Goal: Task Accomplishment & Management: Use online tool/utility

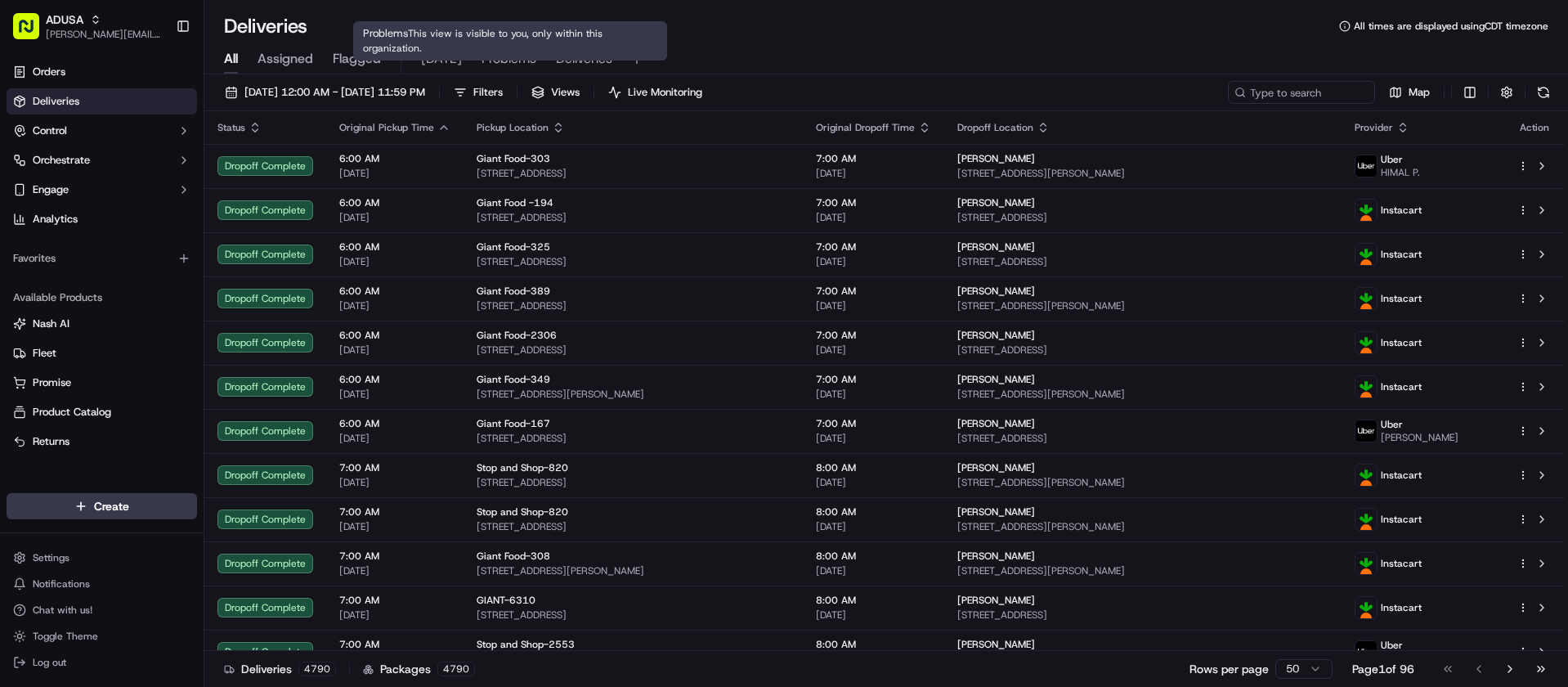
click at [516, 55] on span "Problems" at bounding box center [509, 59] width 55 height 20
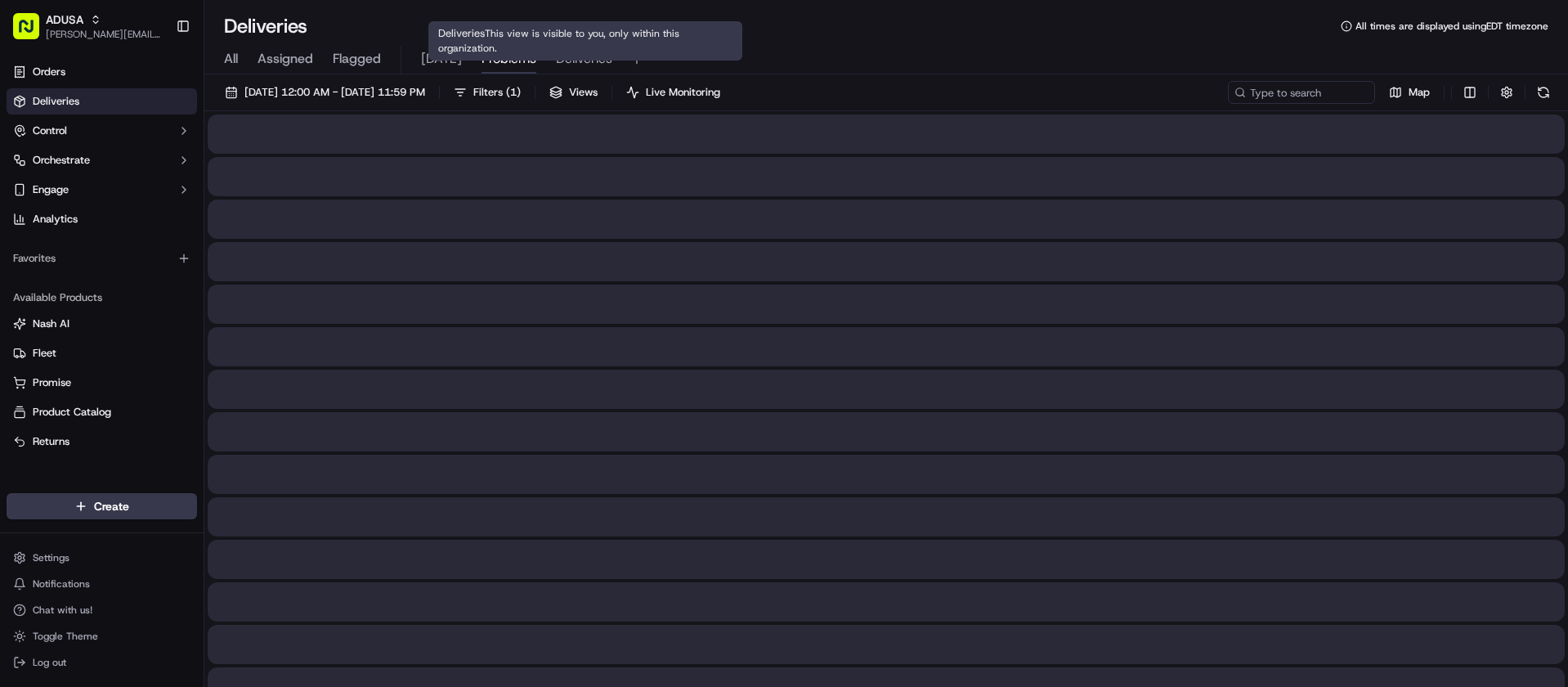
click at [575, 53] on span "Deliveries" at bounding box center [584, 59] width 56 height 20
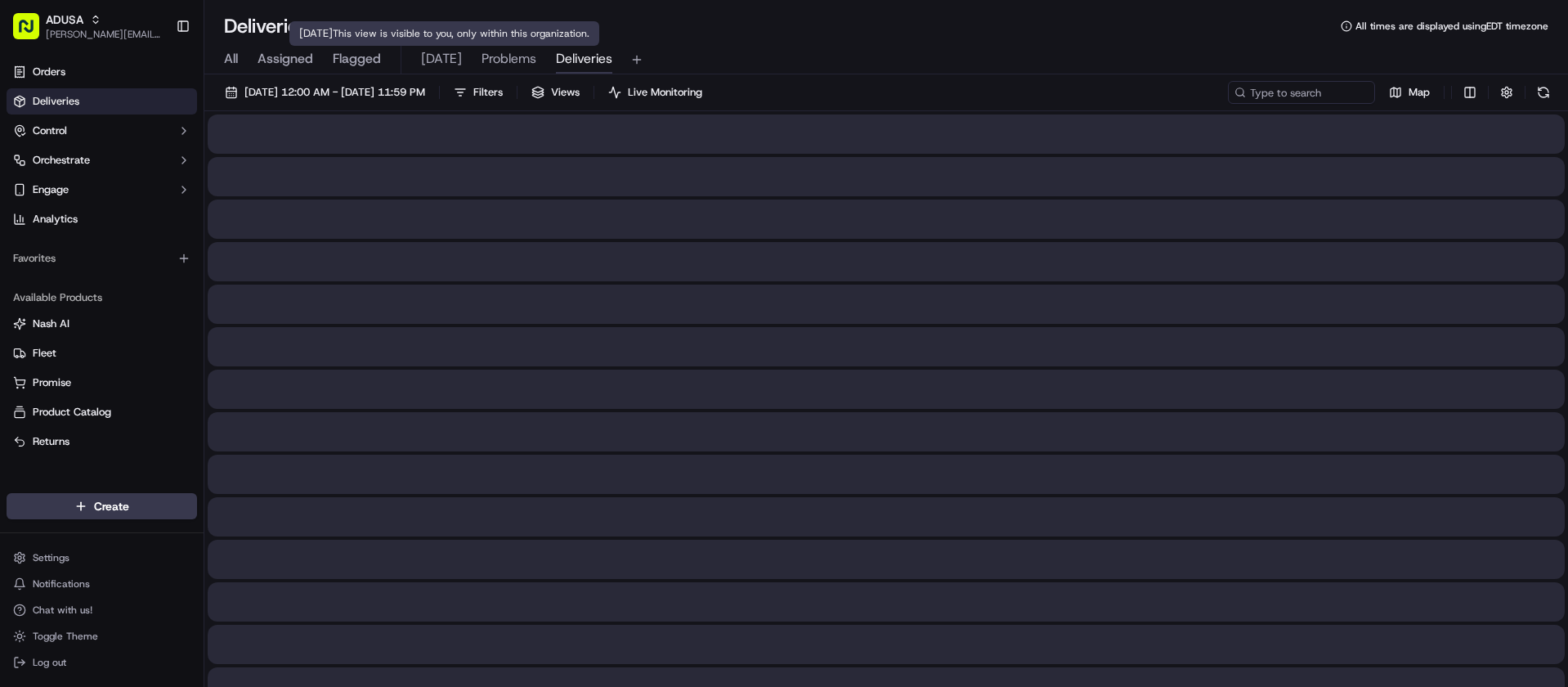
click at [442, 60] on span "[DATE]" at bounding box center [441, 59] width 41 height 20
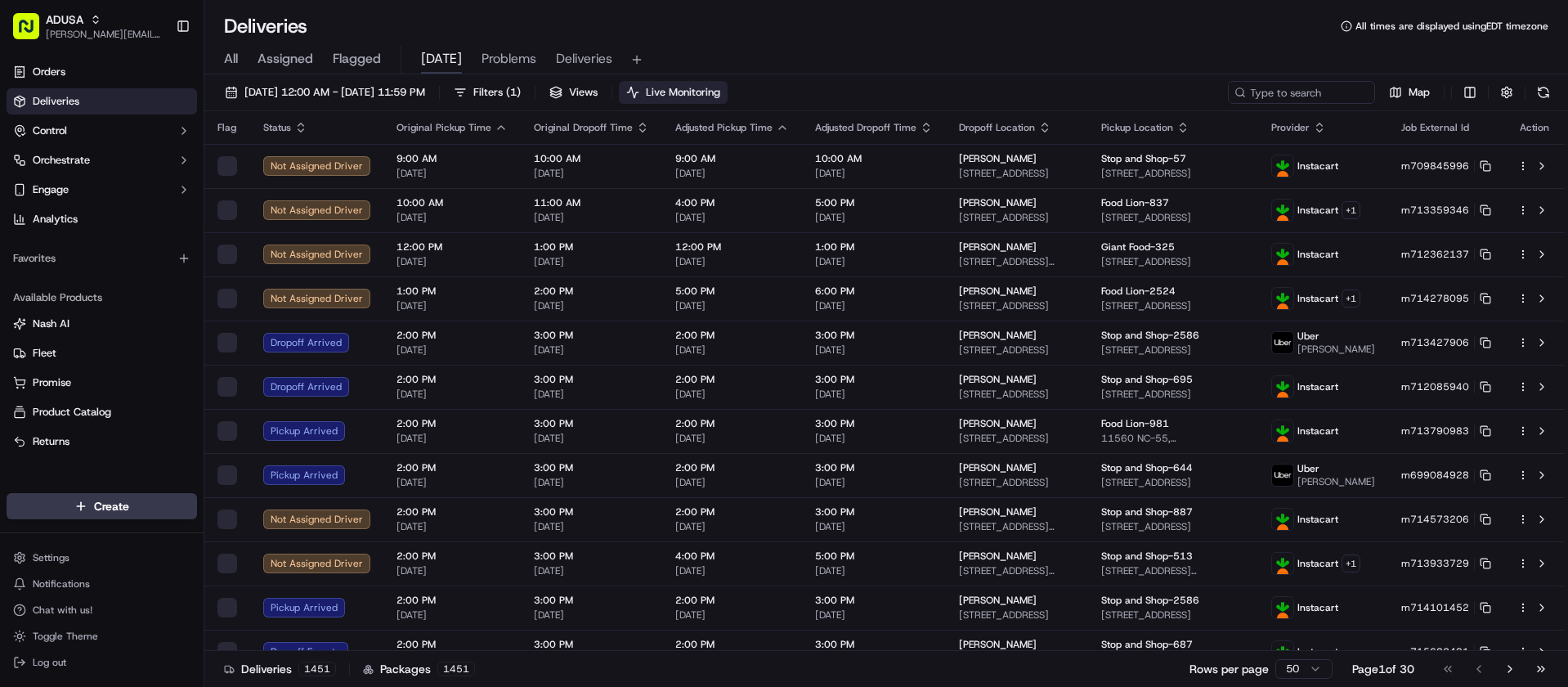
click at [721, 88] on span "Live Monitoring" at bounding box center [683, 92] width 74 height 14
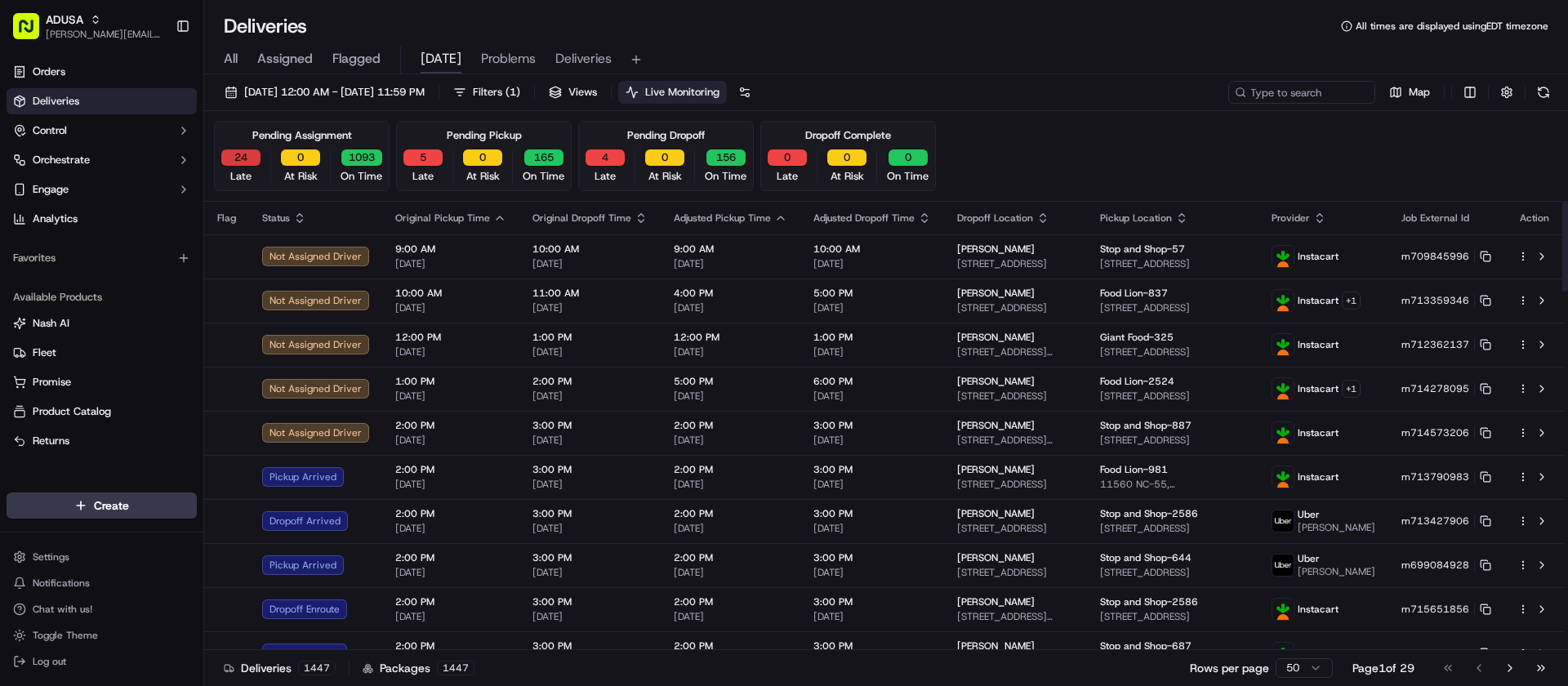
click at [241, 154] on button "24" at bounding box center [241, 157] width 39 height 16
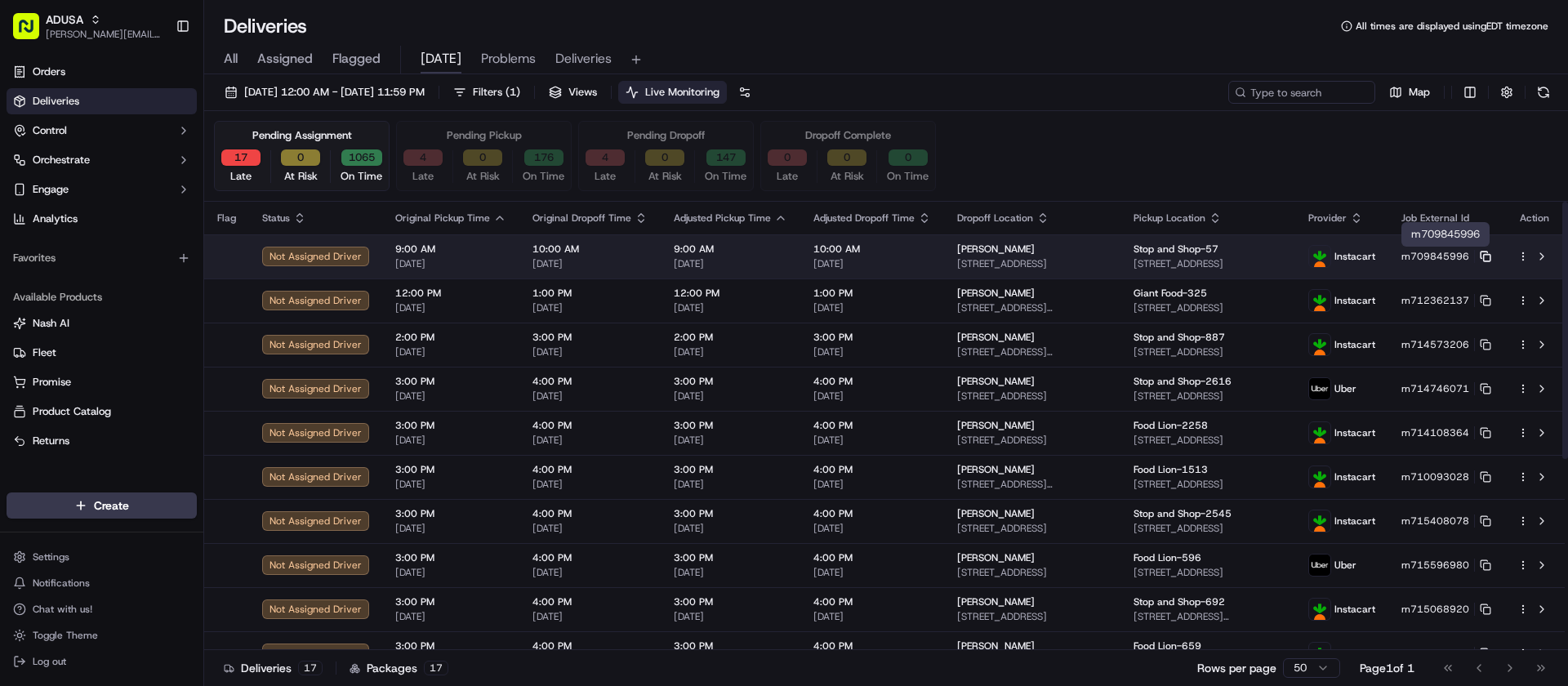
click at [1486, 256] on icon at bounding box center [1485, 256] width 12 height 12
click at [1544, 254] on button at bounding box center [1542, 257] width 20 height 20
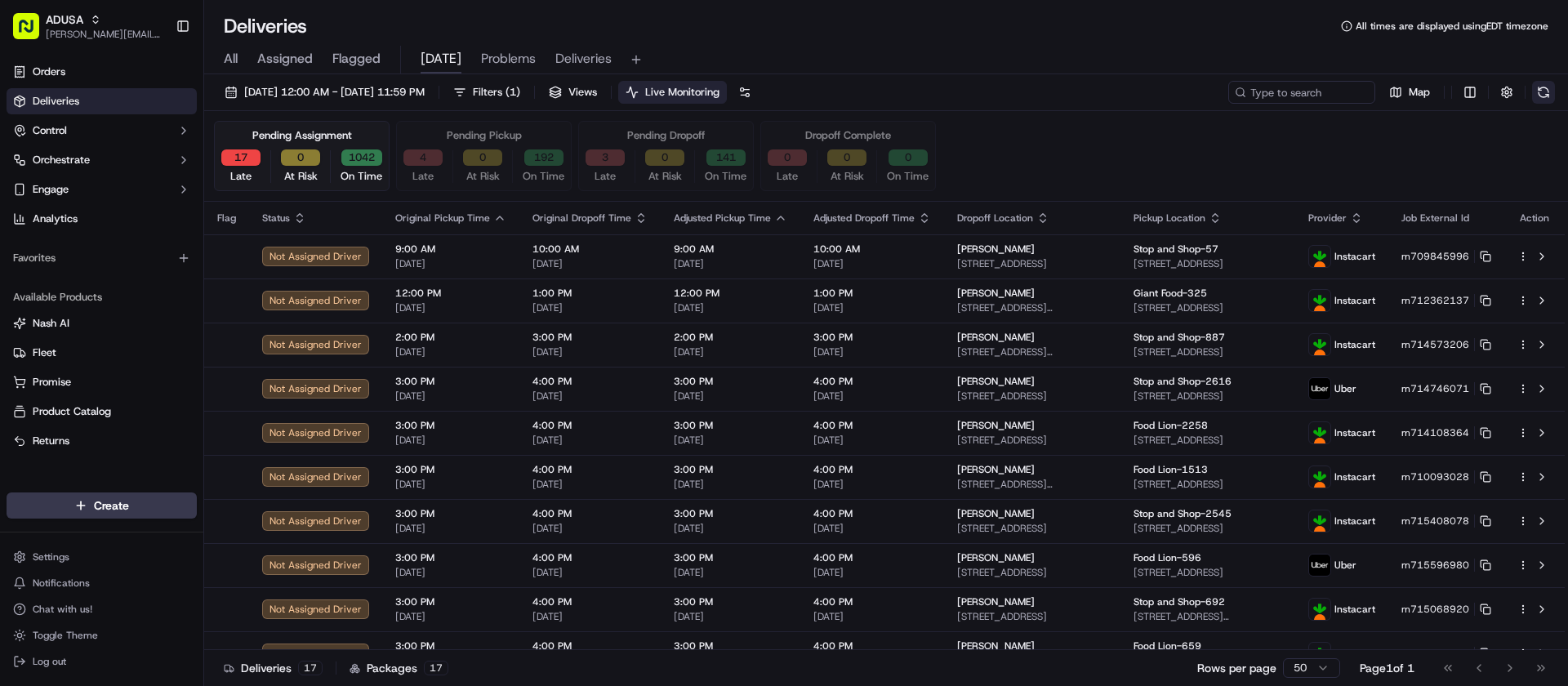
click at [1544, 92] on button at bounding box center [1543, 91] width 23 height 23
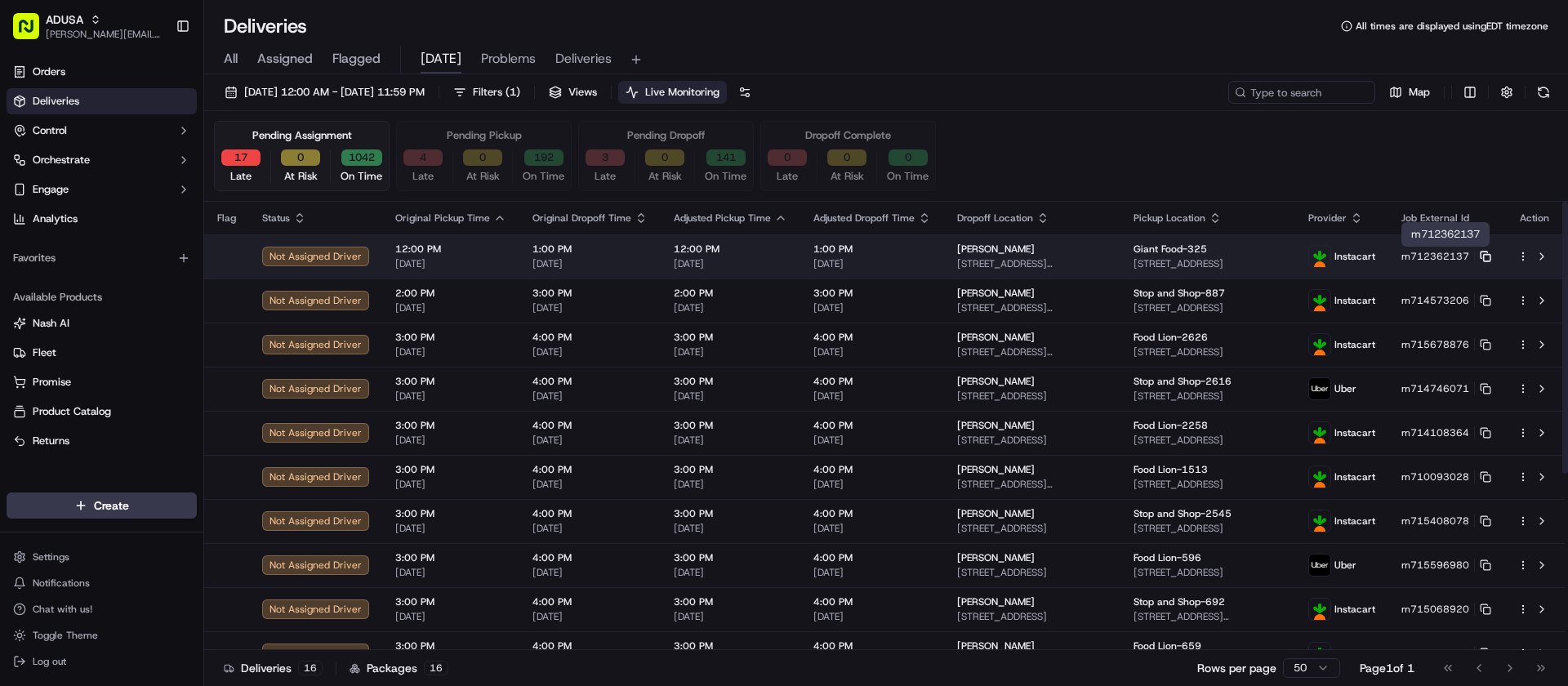
click at [1488, 253] on icon at bounding box center [1485, 256] width 12 height 12
click at [1543, 252] on button at bounding box center [1542, 257] width 20 height 20
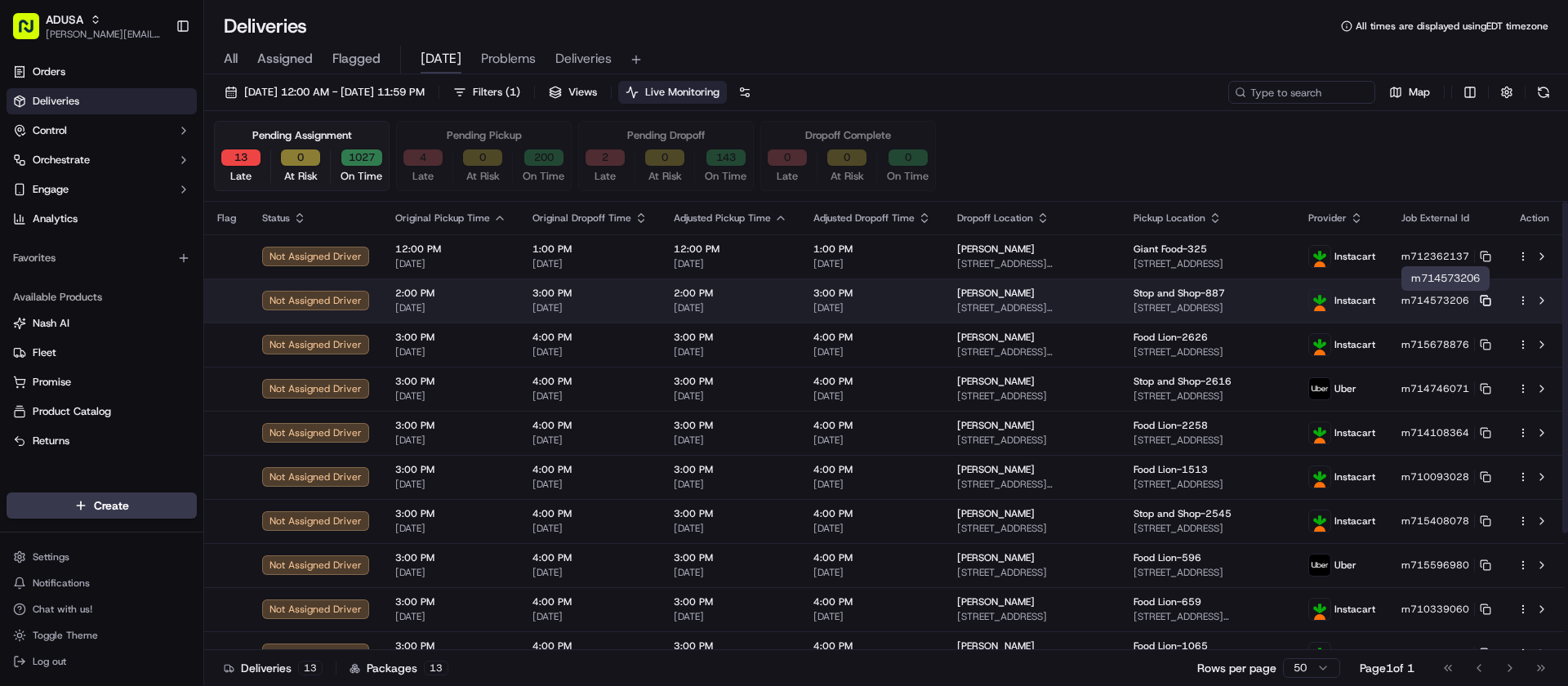
click at [1484, 299] on rect at bounding box center [1487, 301] width 6 height 6
click at [1544, 300] on button at bounding box center [1542, 300] width 20 height 20
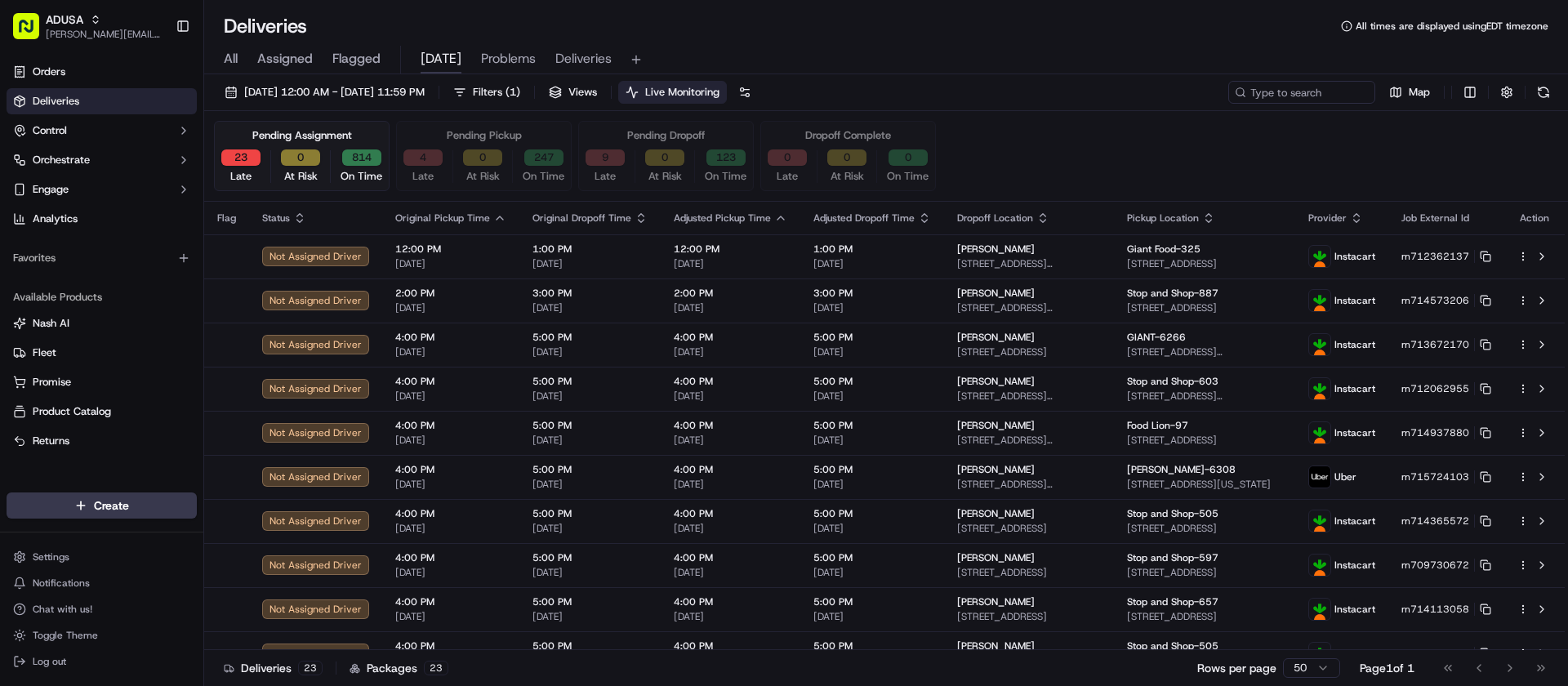
click at [888, 27] on div "Deliveries All times are displayed using EDT timezone" at bounding box center [886, 25] width 1364 height 26
drag, startPoint x: 767, startPoint y: 43, endPoint x: 765, endPoint y: 33, distance: 10.2
click at [767, 45] on div "All Assigned Flagged [DATE] Problems Deliveries" at bounding box center [886, 56] width 1364 height 35
click at [734, 29] on div "Deliveries All times are displayed using EDT timezone" at bounding box center [886, 25] width 1364 height 26
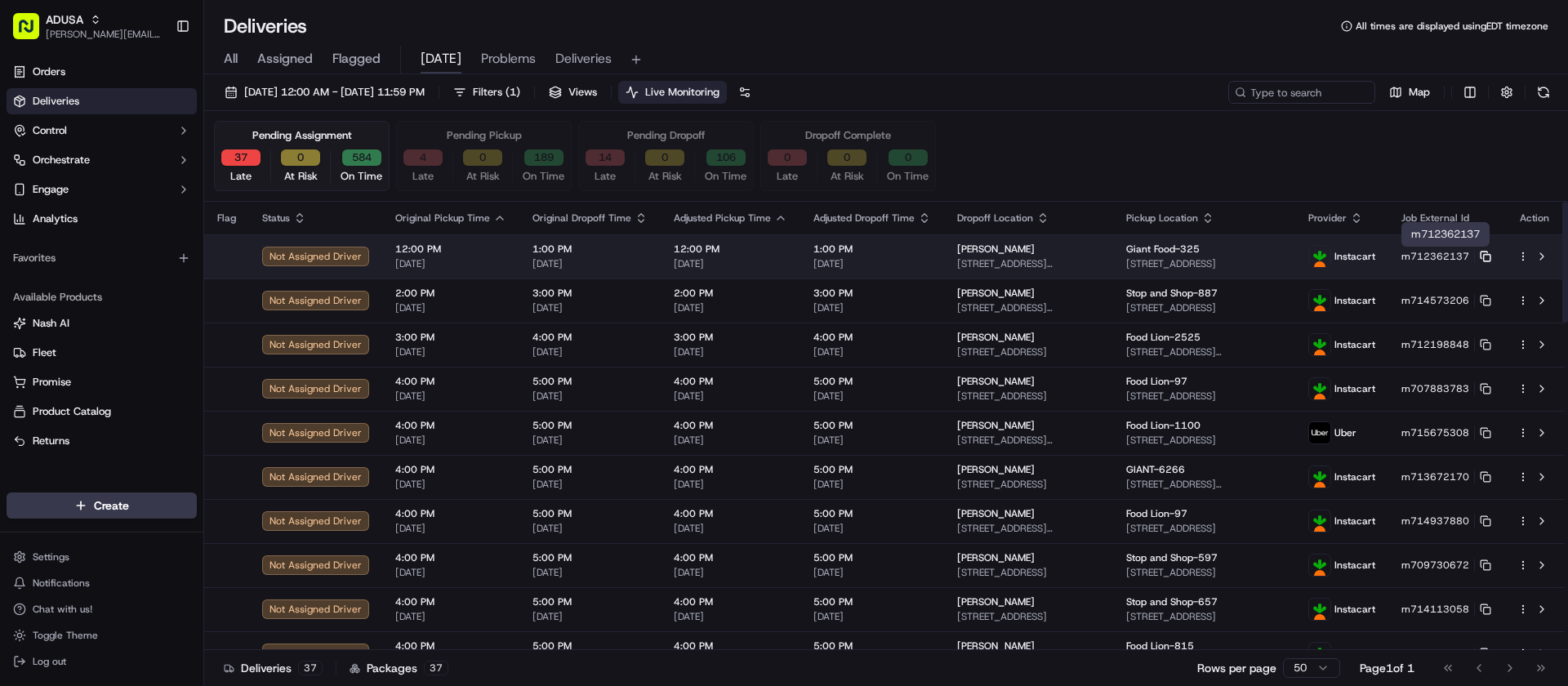
click at [1486, 257] on icon at bounding box center [1485, 256] width 12 height 12
click at [1537, 258] on button at bounding box center [1542, 257] width 20 height 20
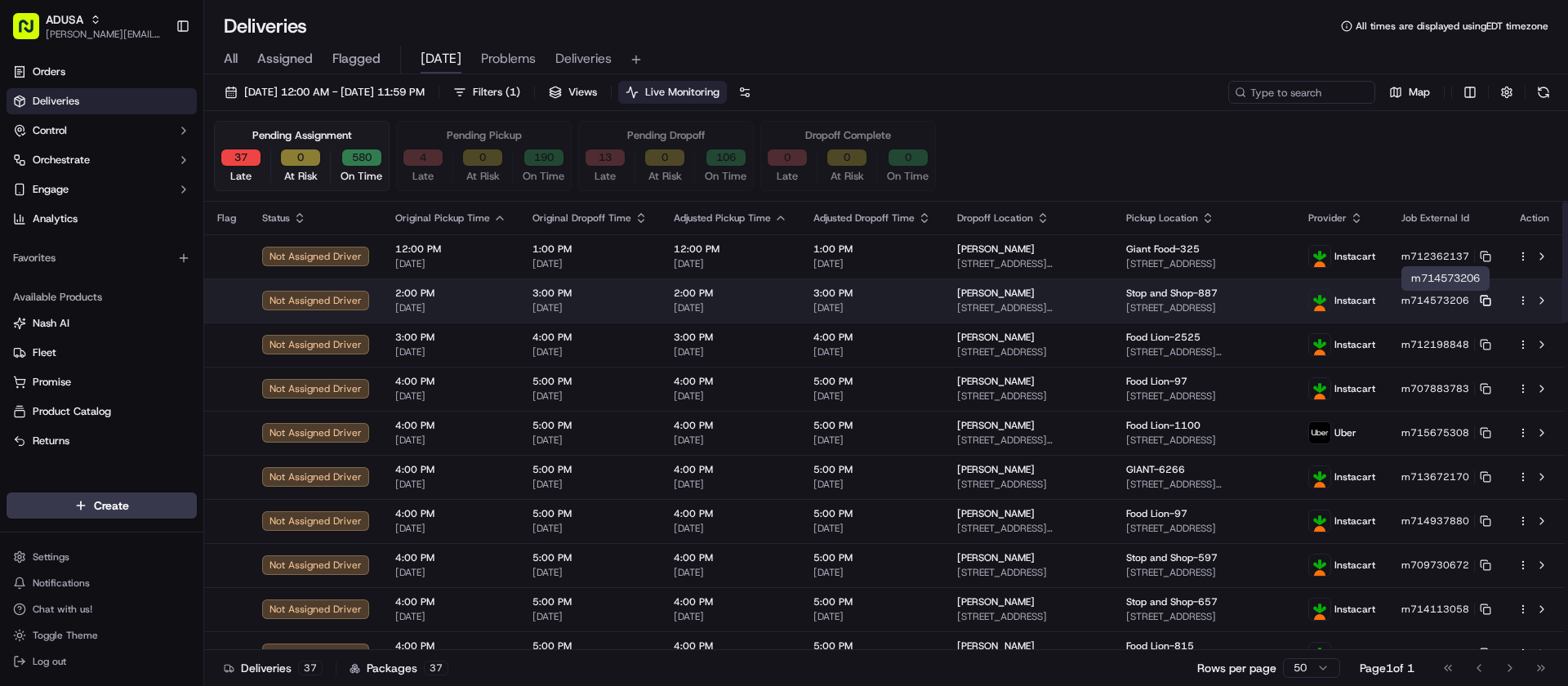
click at [1482, 298] on icon at bounding box center [1485, 300] width 12 height 12
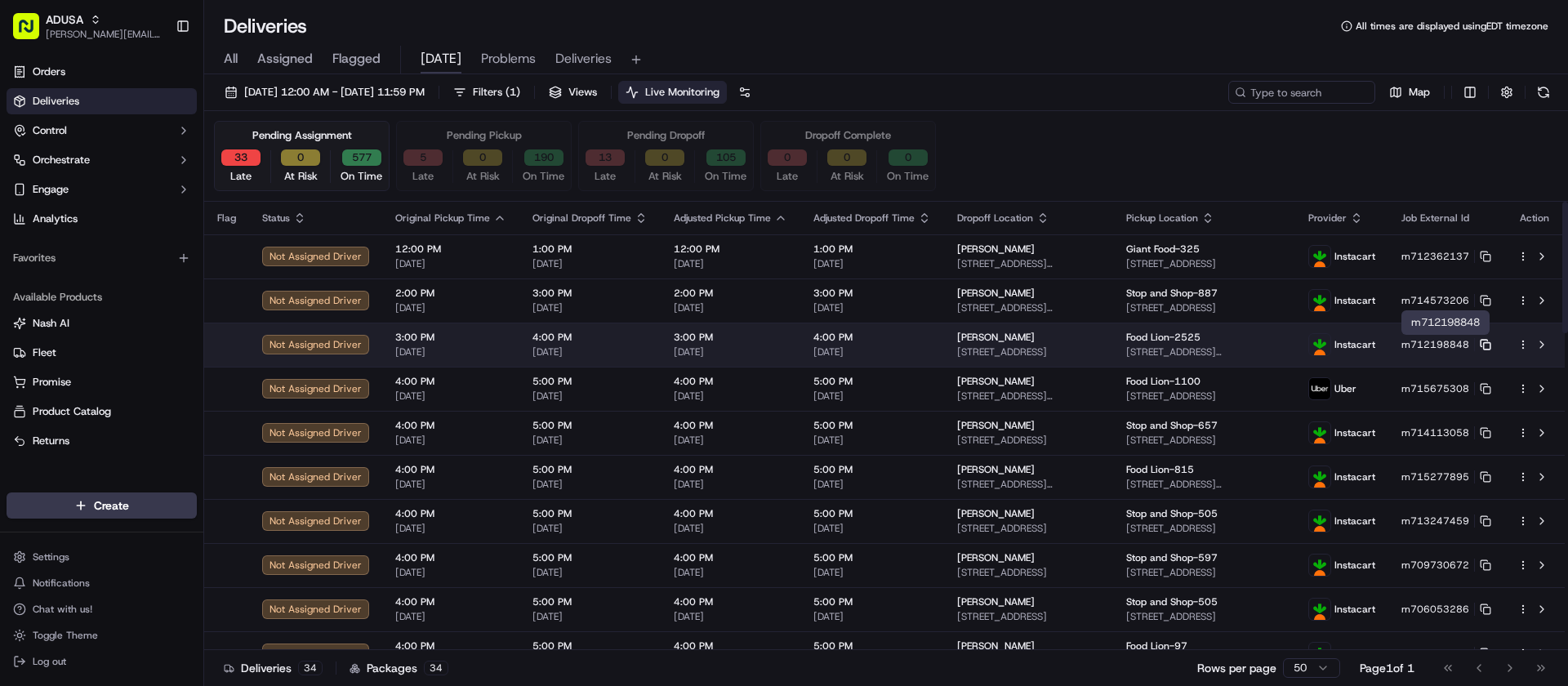
click at [1488, 346] on icon at bounding box center [1485, 344] width 12 height 12
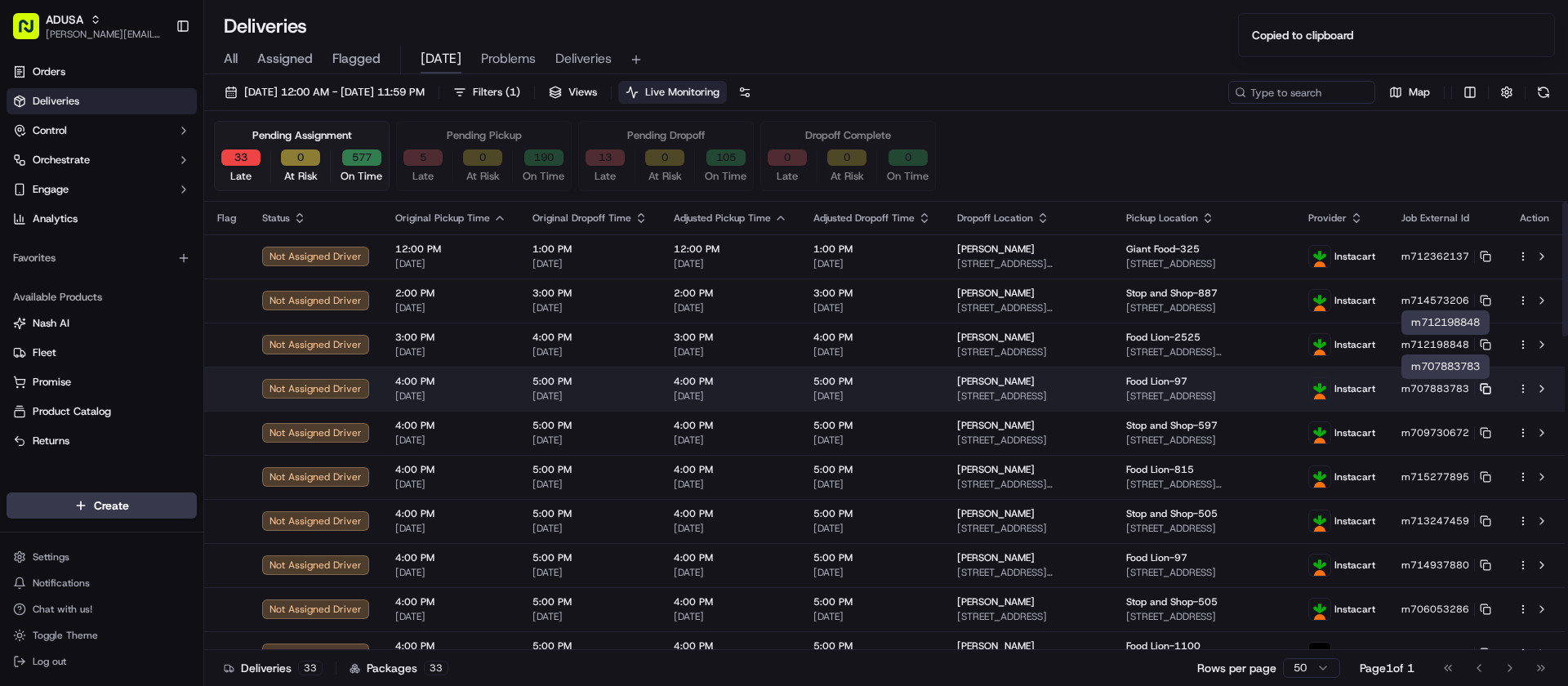
click at [1487, 390] on icon at bounding box center [1485, 389] width 12 height 12
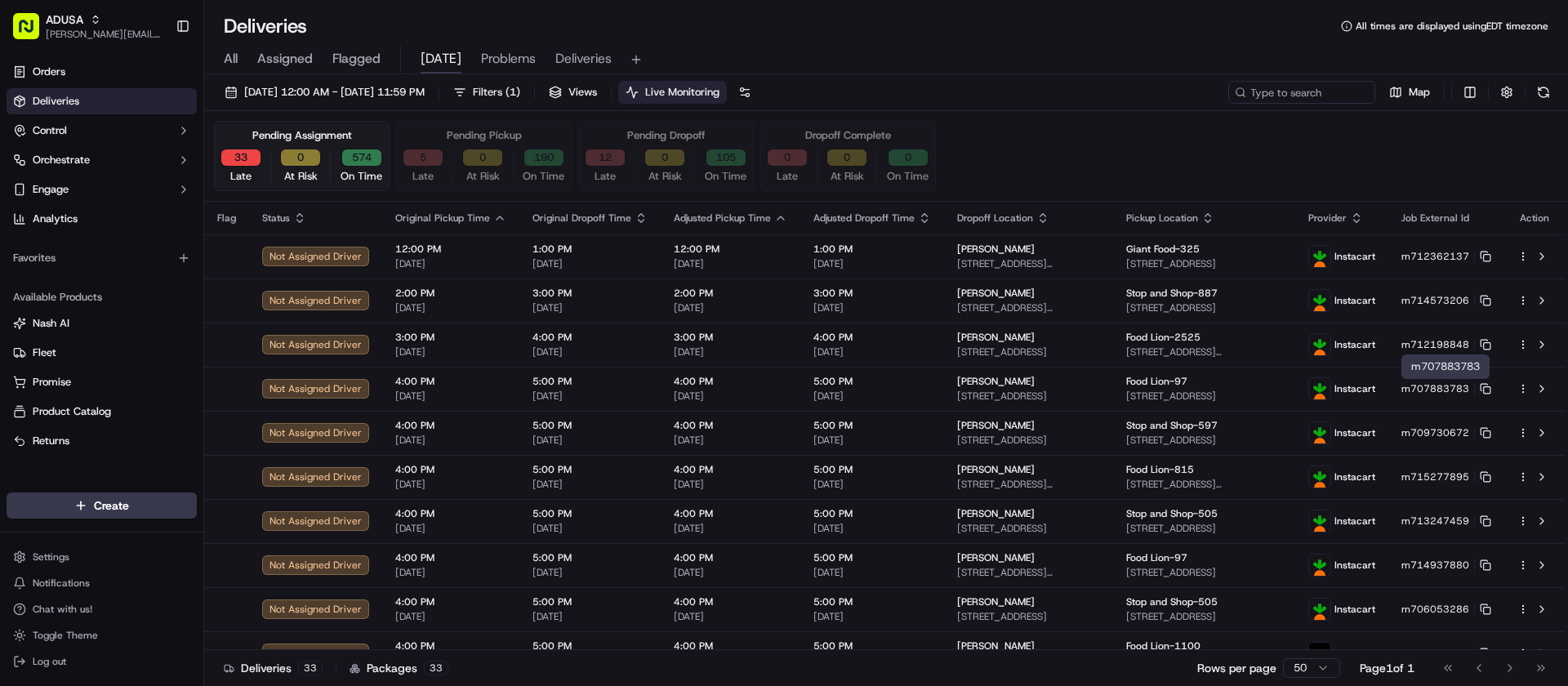
drag, startPoint x: 100, startPoint y: 320, endPoint x: 905, endPoint y: 32, distance: 855.0
click at [905, 32] on div "Deliveries All times are displayed using EDT timezone" at bounding box center [886, 25] width 1364 height 26
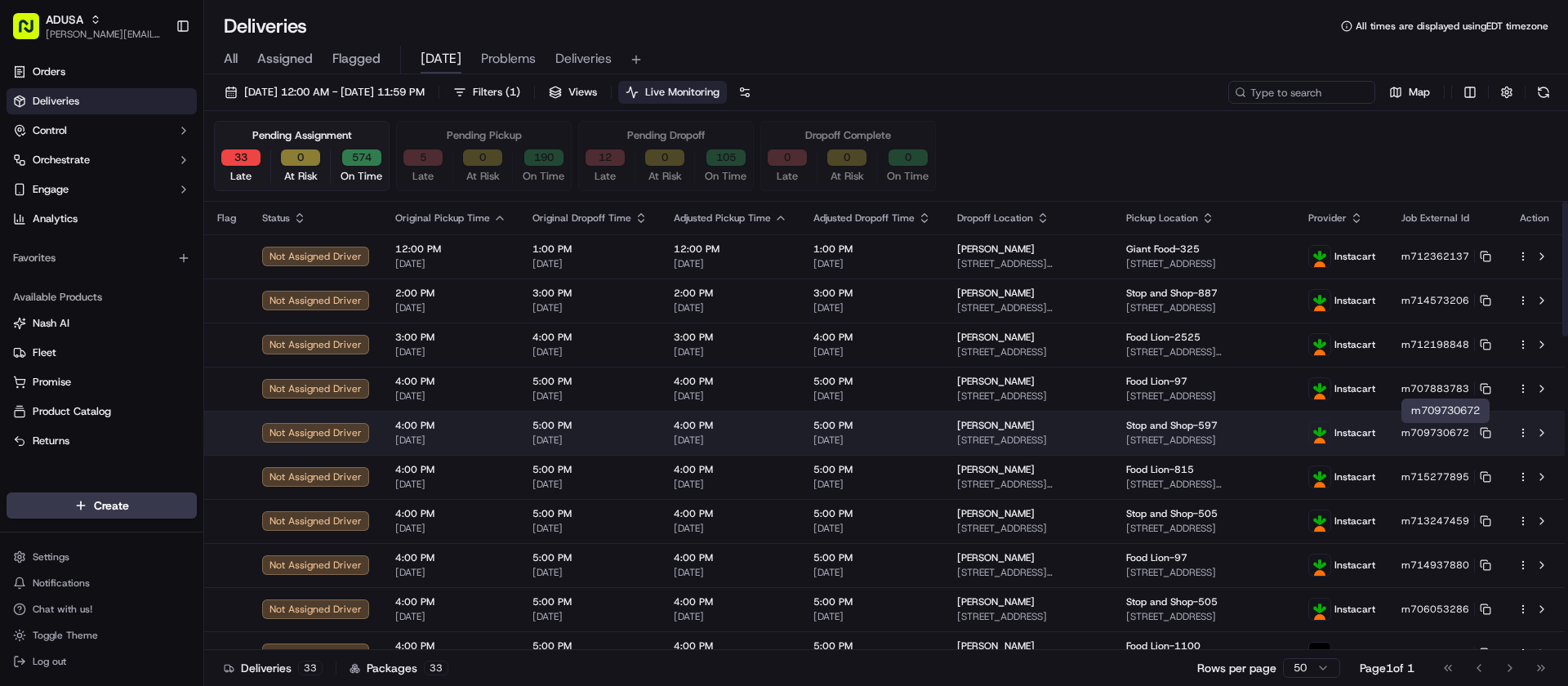
click at [1486, 426] on button "m709730672" at bounding box center [1446, 432] width 90 height 13
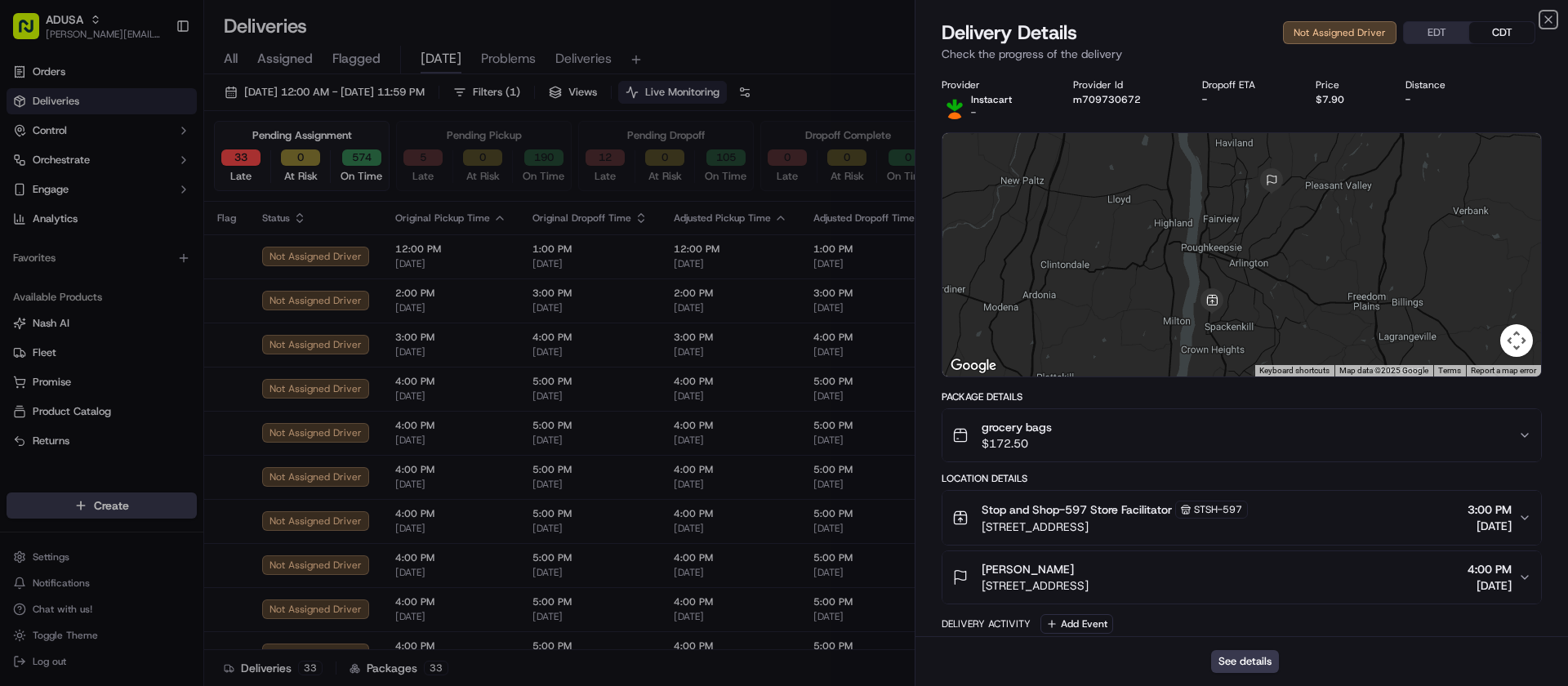
click at [1548, 22] on icon "button" at bounding box center [1548, 19] width 13 height 13
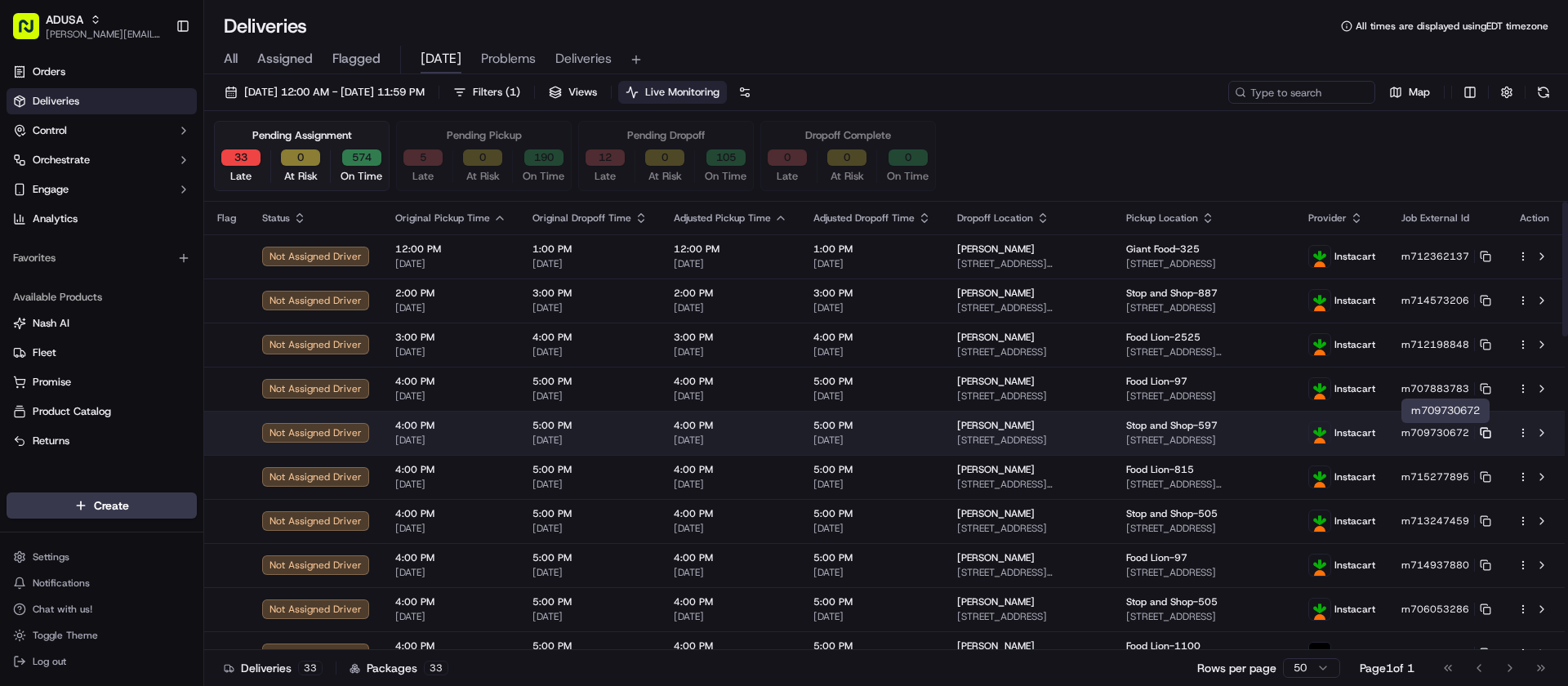
click at [1486, 433] on icon at bounding box center [1485, 432] width 12 height 12
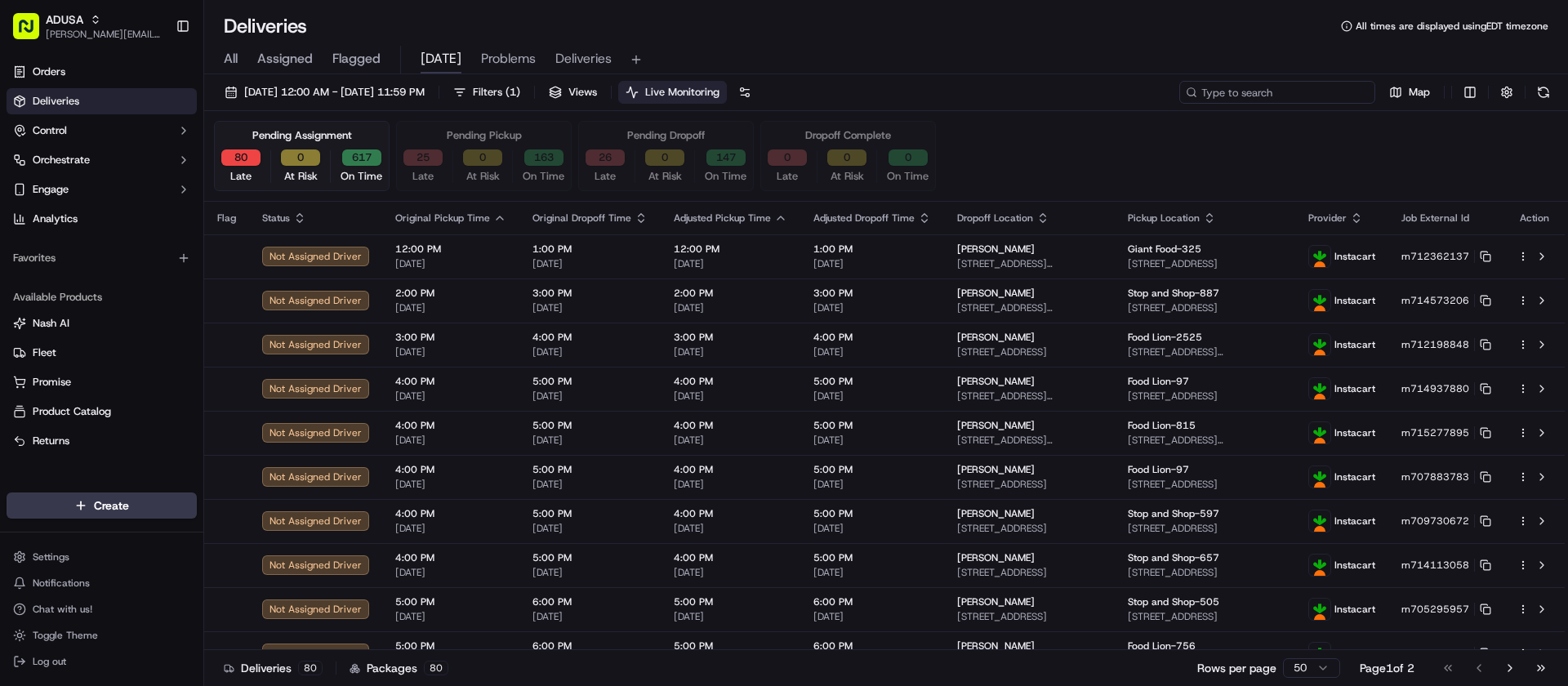
click at [1328, 95] on input at bounding box center [1277, 91] width 196 height 23
paste input "m651136229"
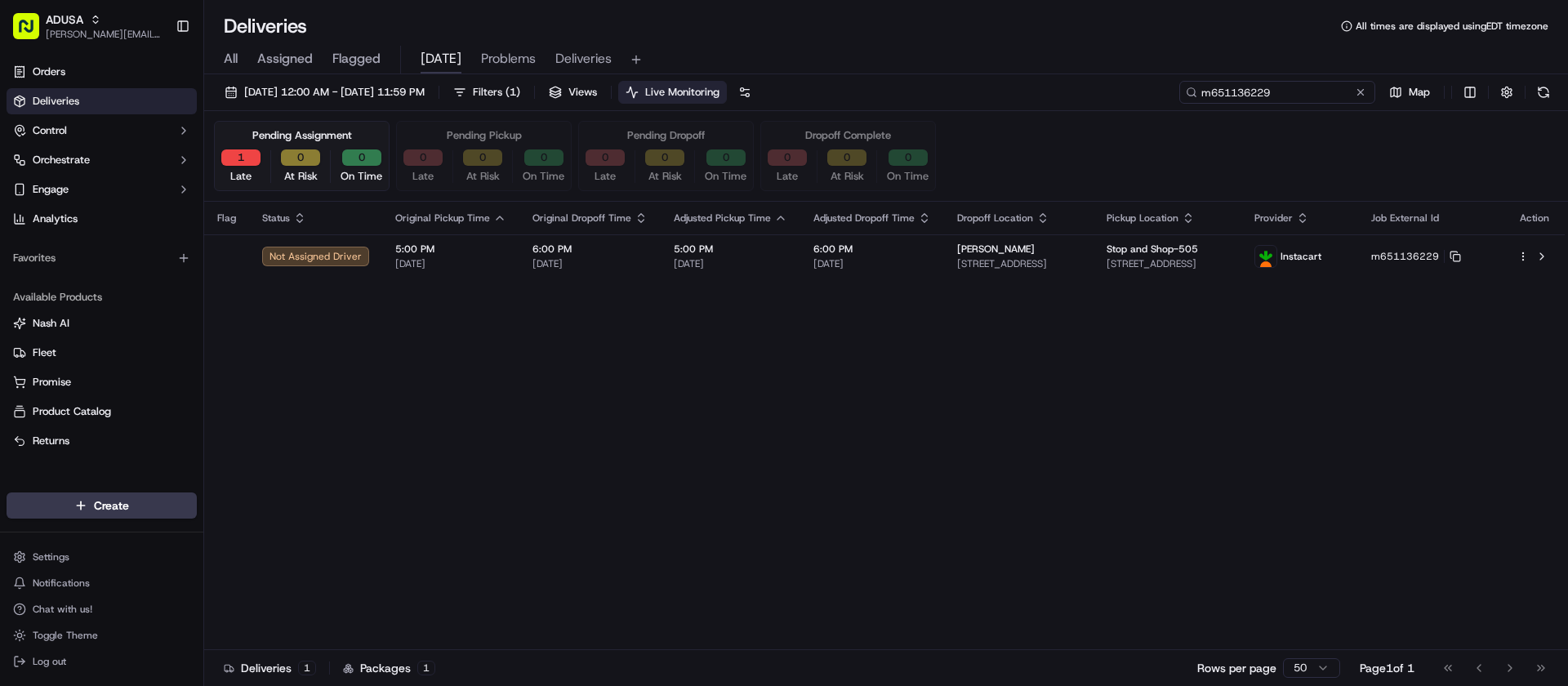
type input "m651136229"
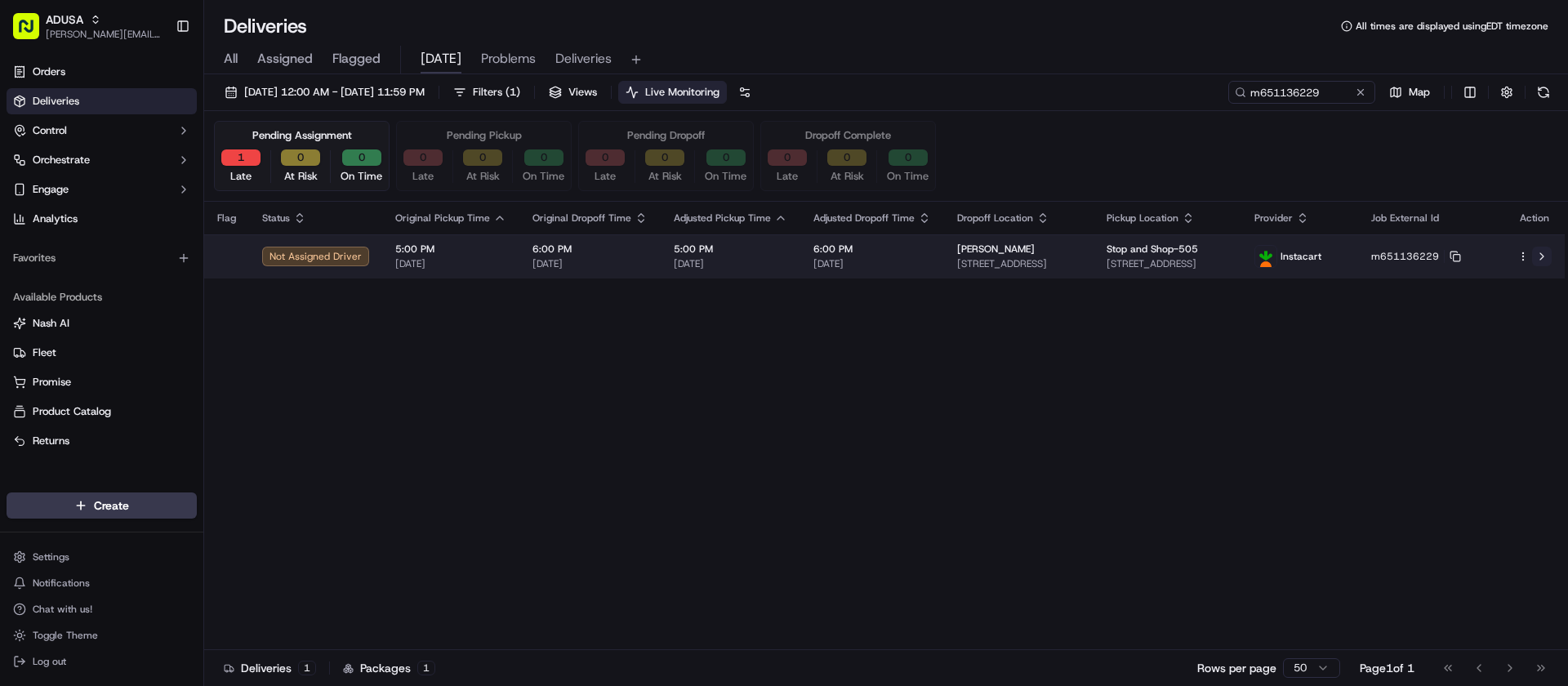
click at [1543, 256] on button at bounding box center [1542, 257] width 20 height 20
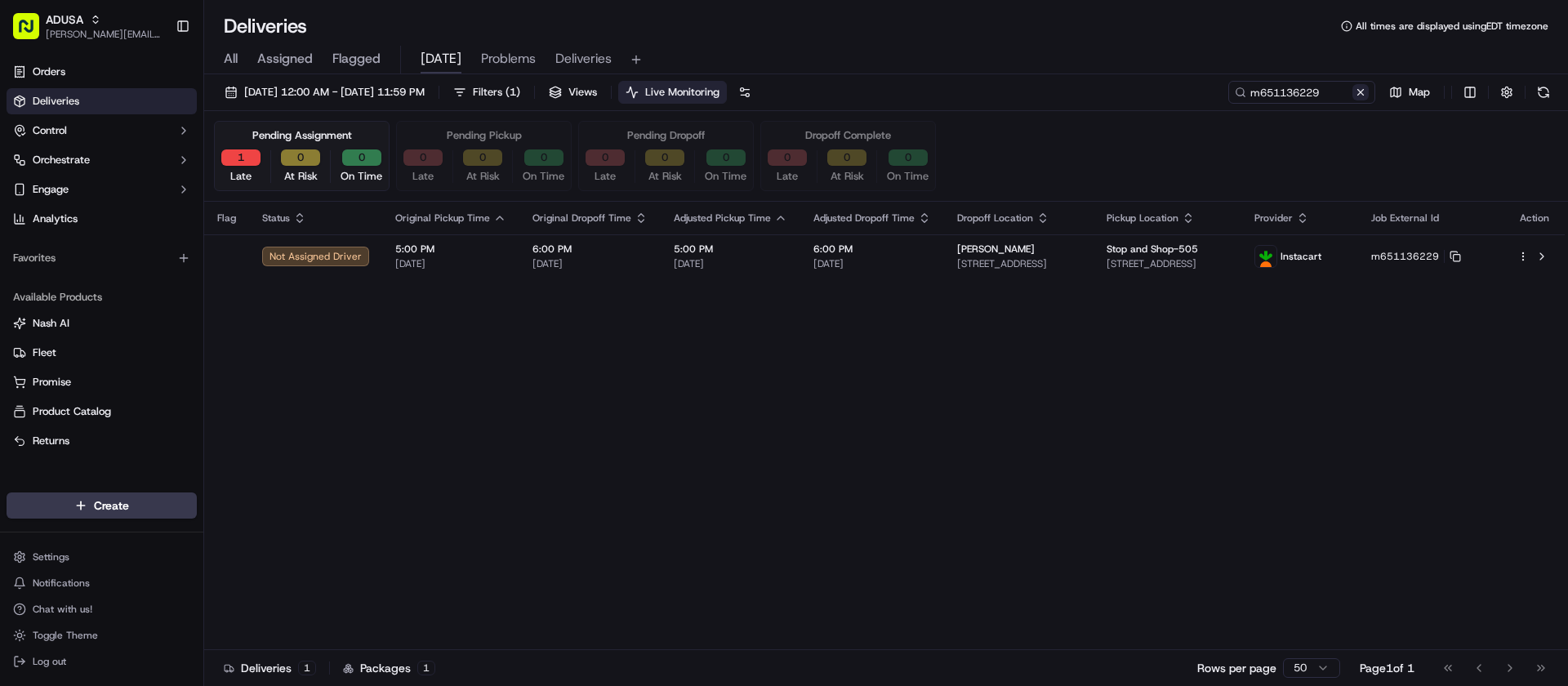
click at [1363, 95] on button at bounding box center [1360, 92] width 16 height 16
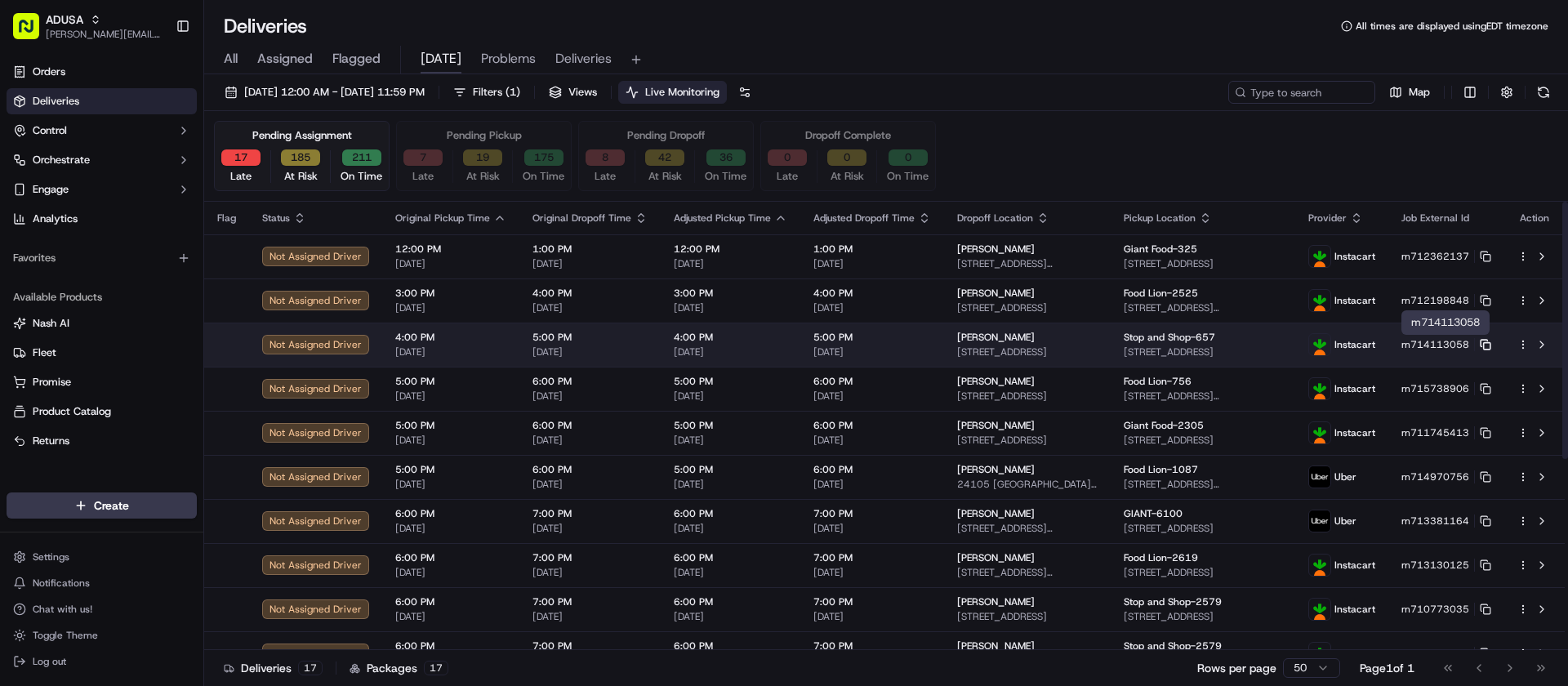
click at [1482, 344] on icon at bounding box center [1485, 344] width 12 height 12
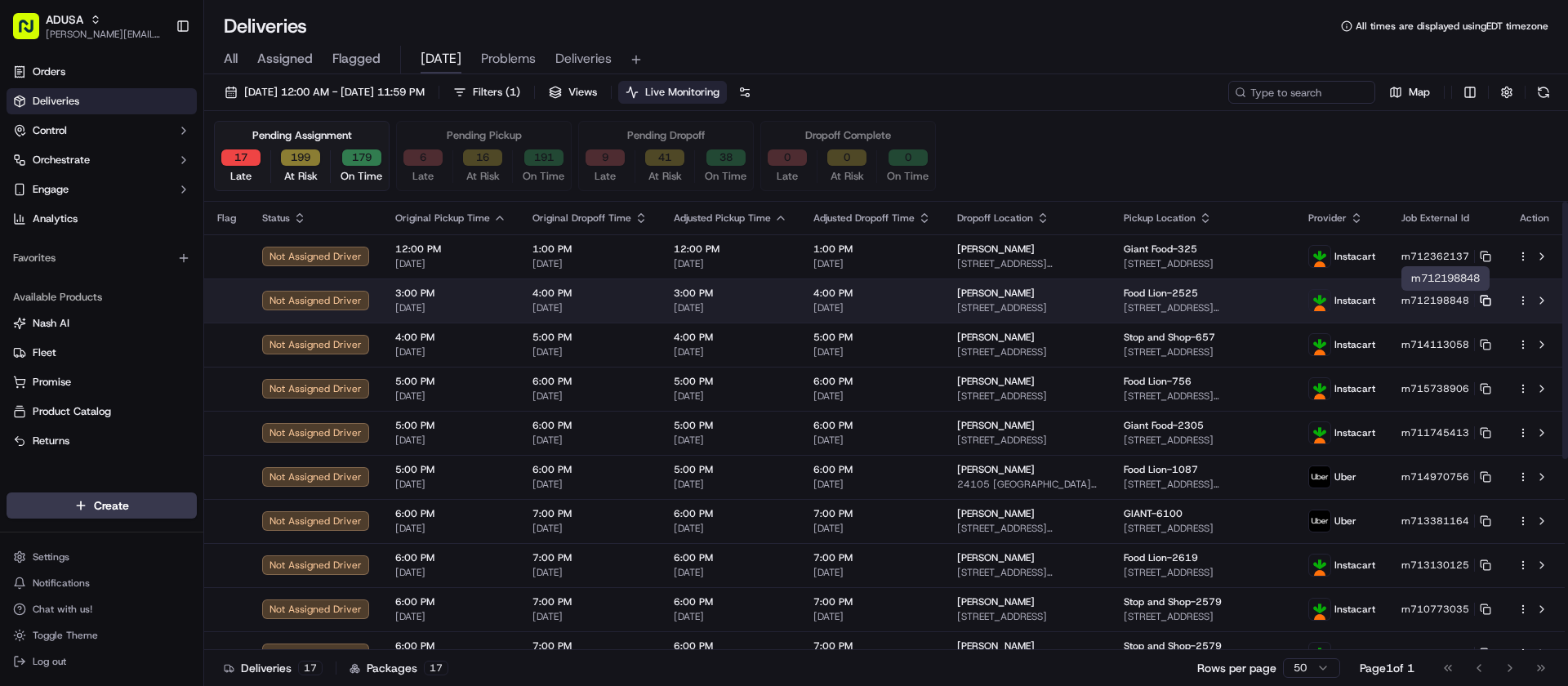
click at [1484, 301] on rect at bounding box center [1487, 301] width 6 height 6
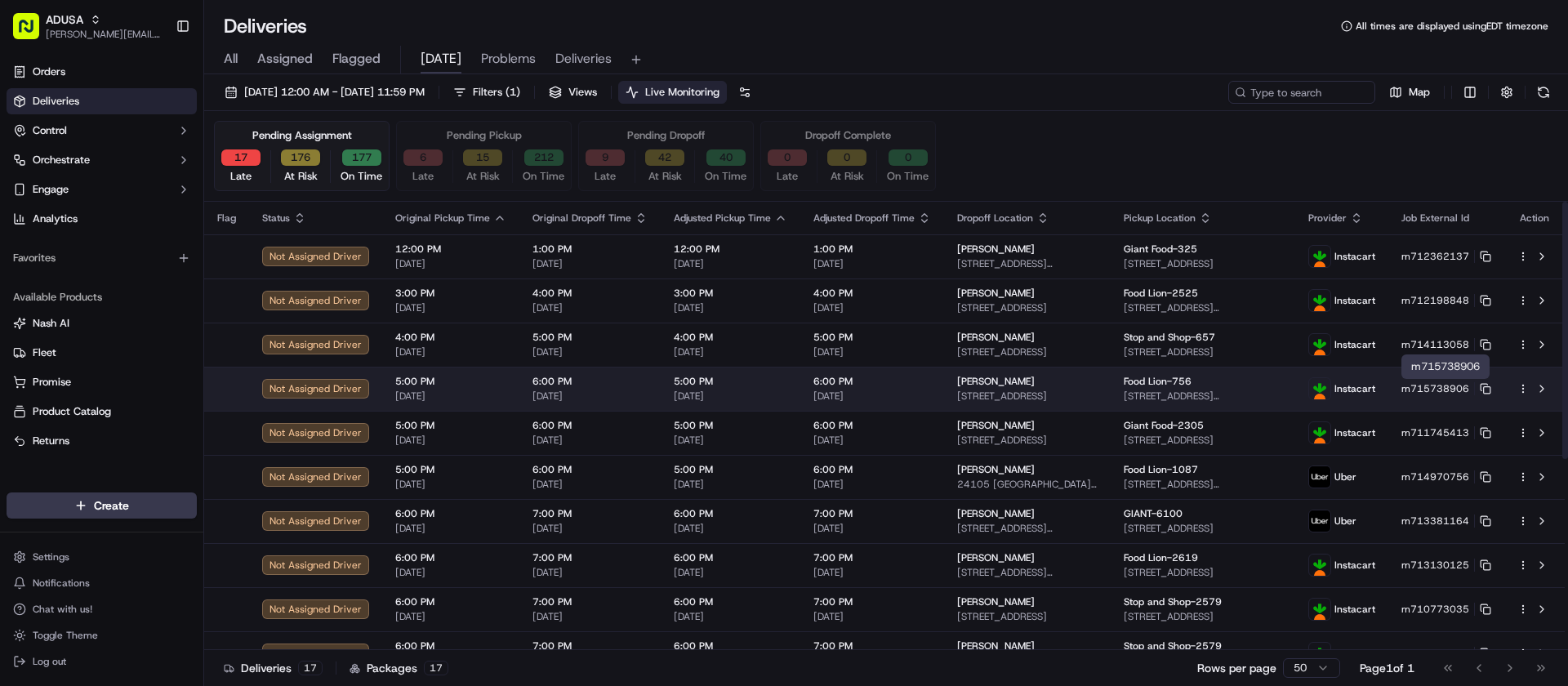
click at [1486, 381] on td "m715738906" at bounding box center [1446, 388] width 116 height 44
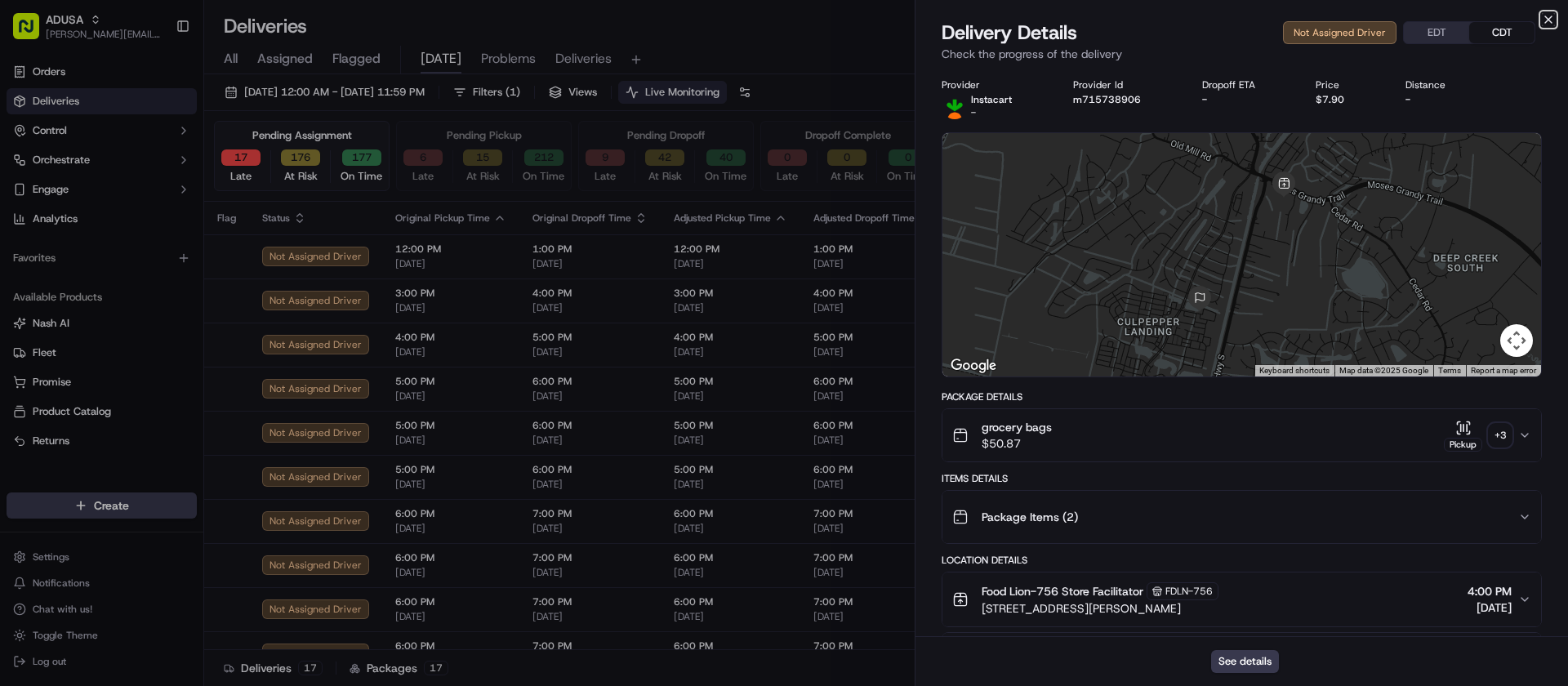
click at [1549, 19] on icon "button" at bounding box center [1547, 19] width 6 height 6
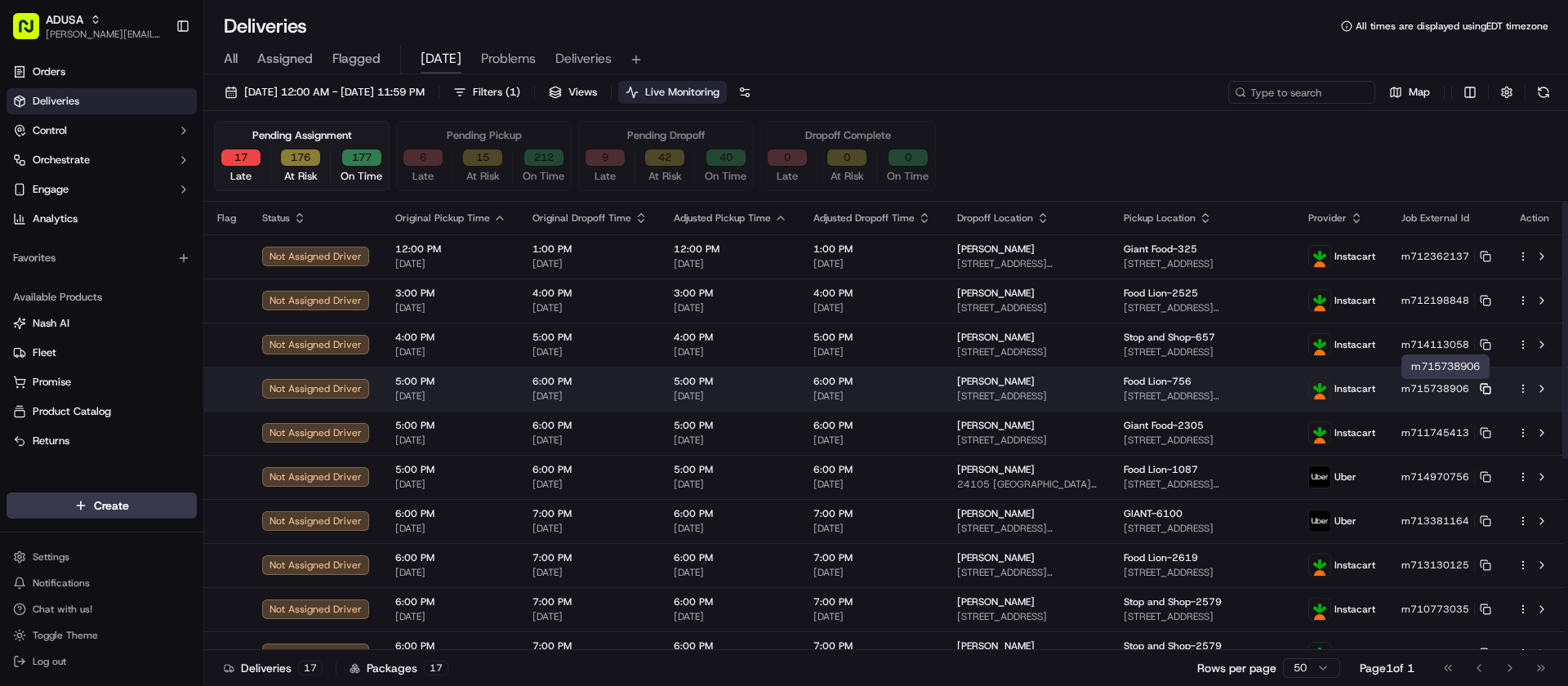
click at [1481, 388] on icon at bounding box center [1485, 389] width 12 height 12
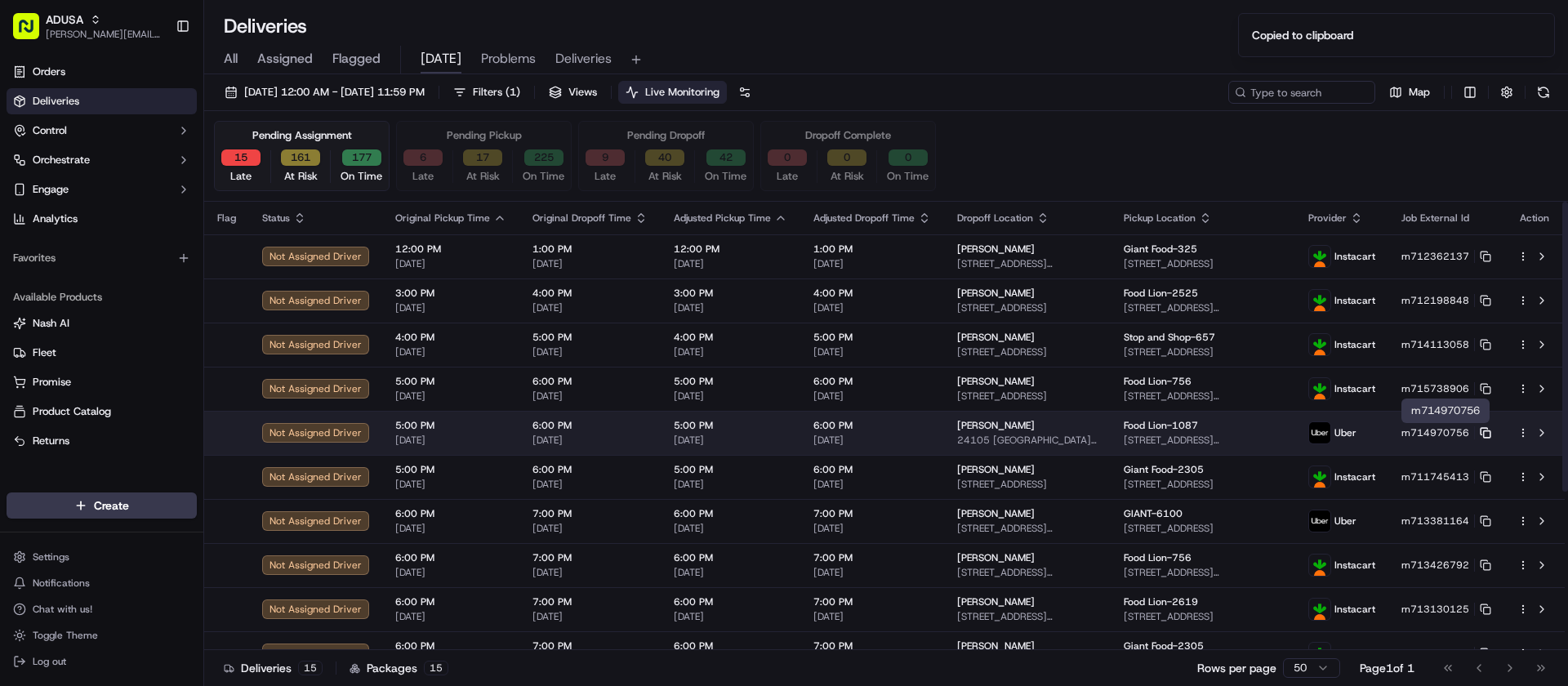
click at [1485, 434] on icon at bounding box center [1485, 432] width 12 height 12
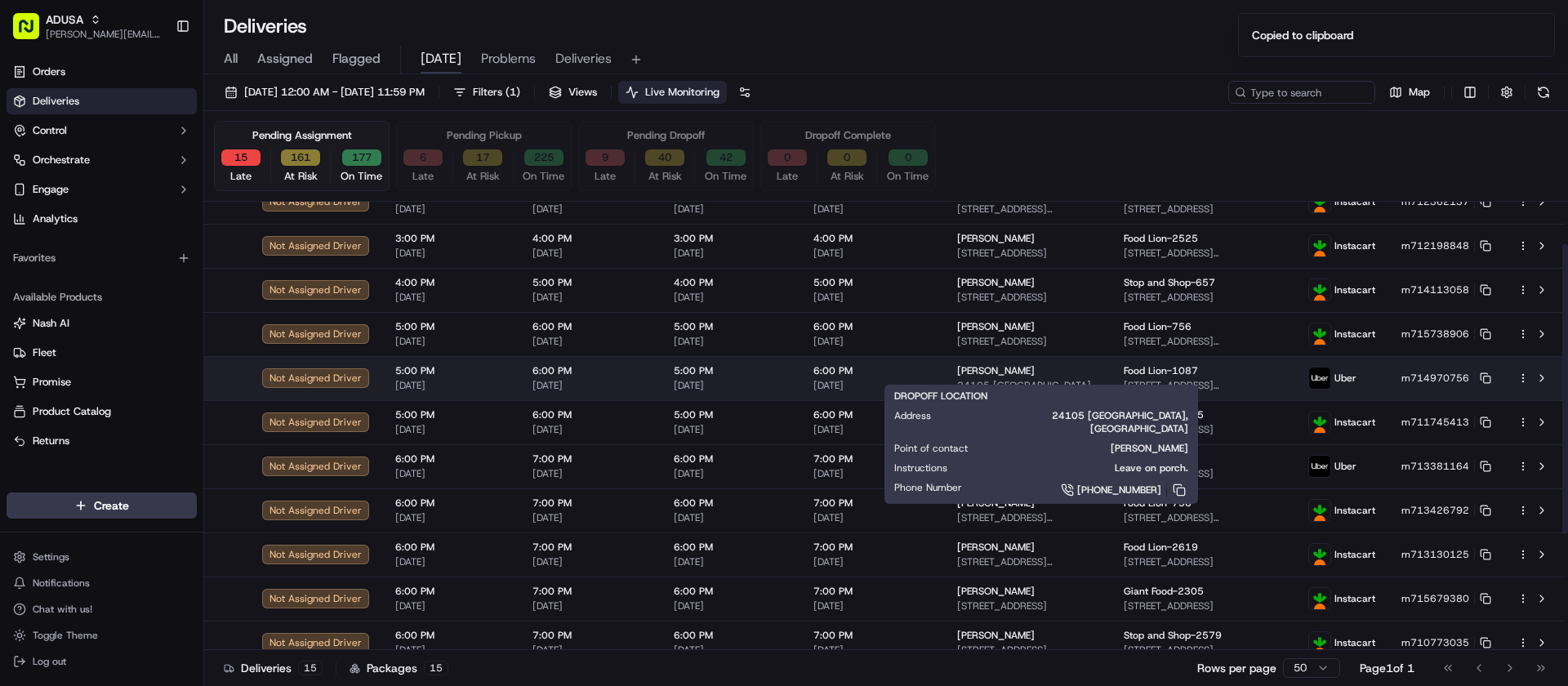
scroll to position [81, 0]
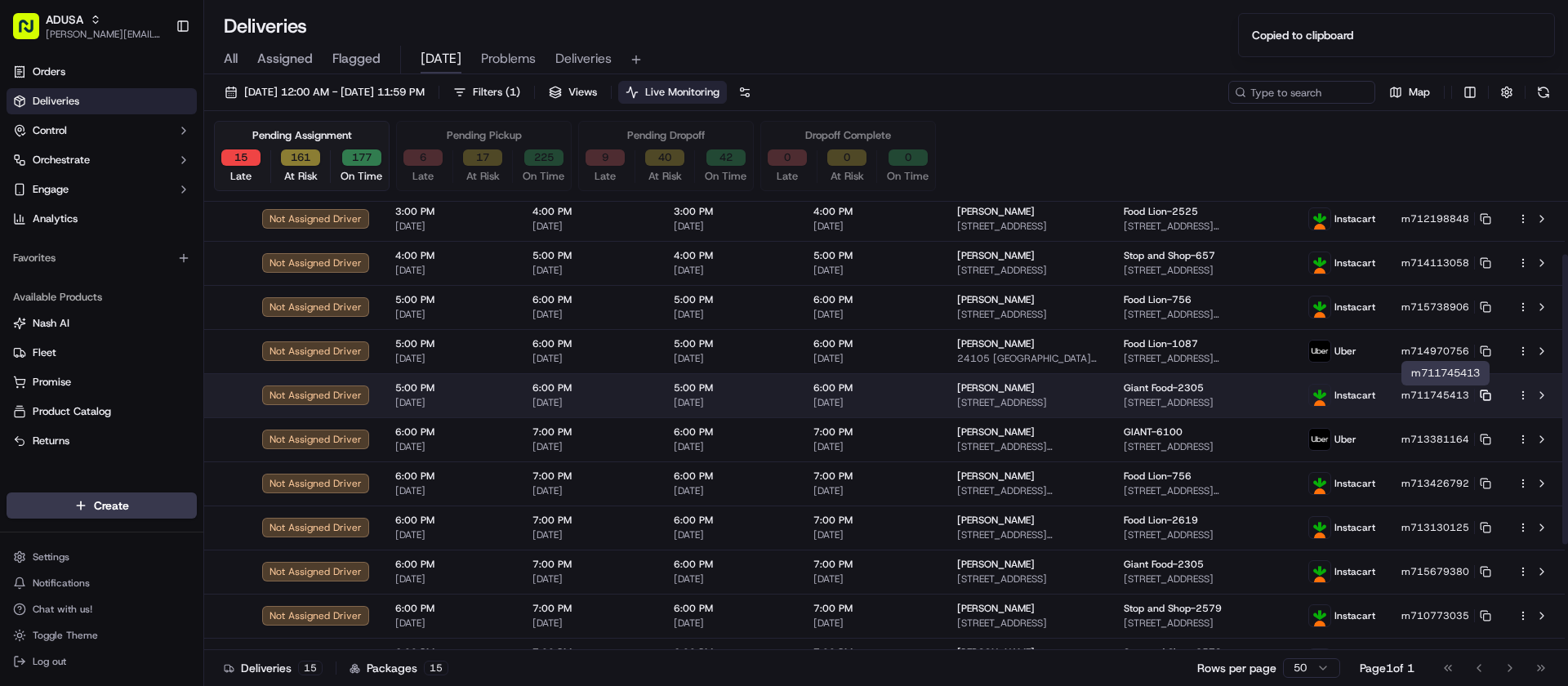
click at [1485, 391] on icon at bounding box center [1485, 395] width 12 height 12
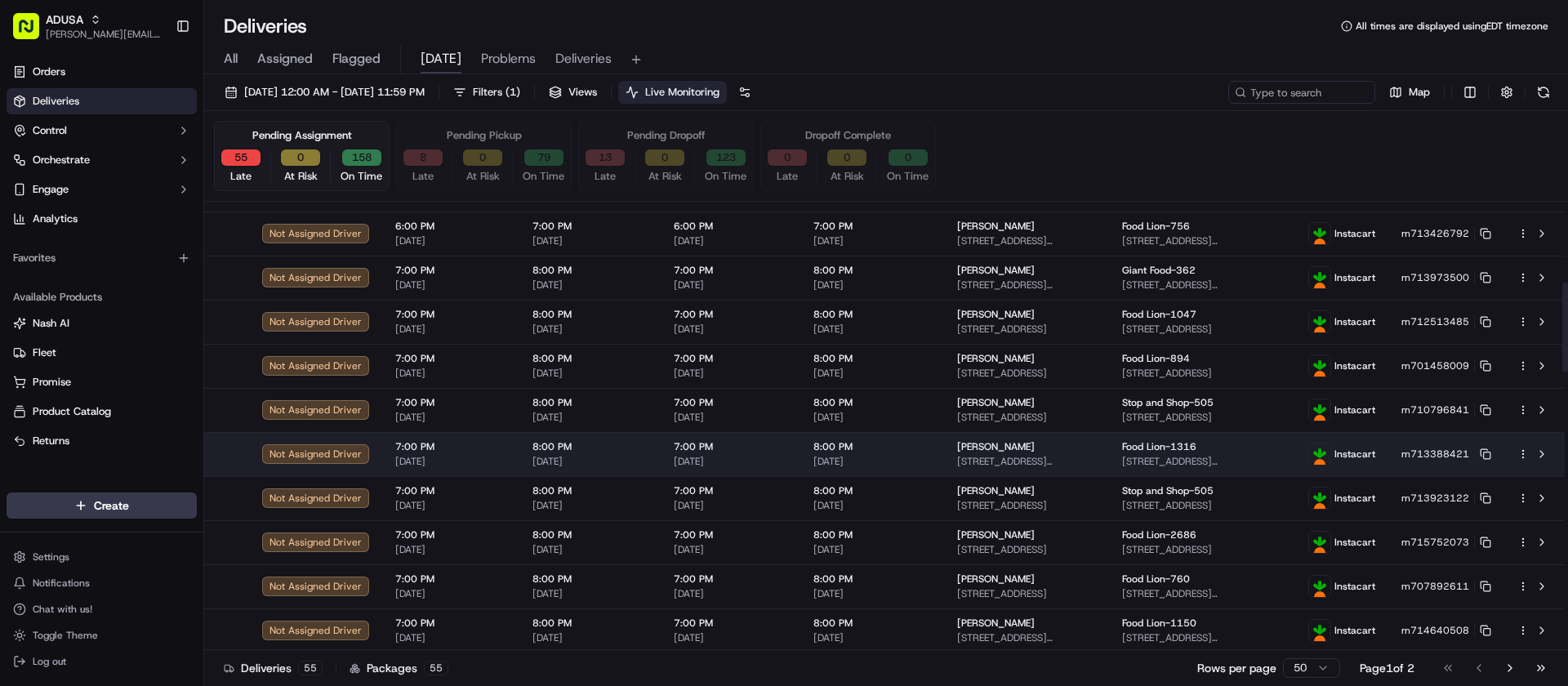
scroll to position [358, 0]
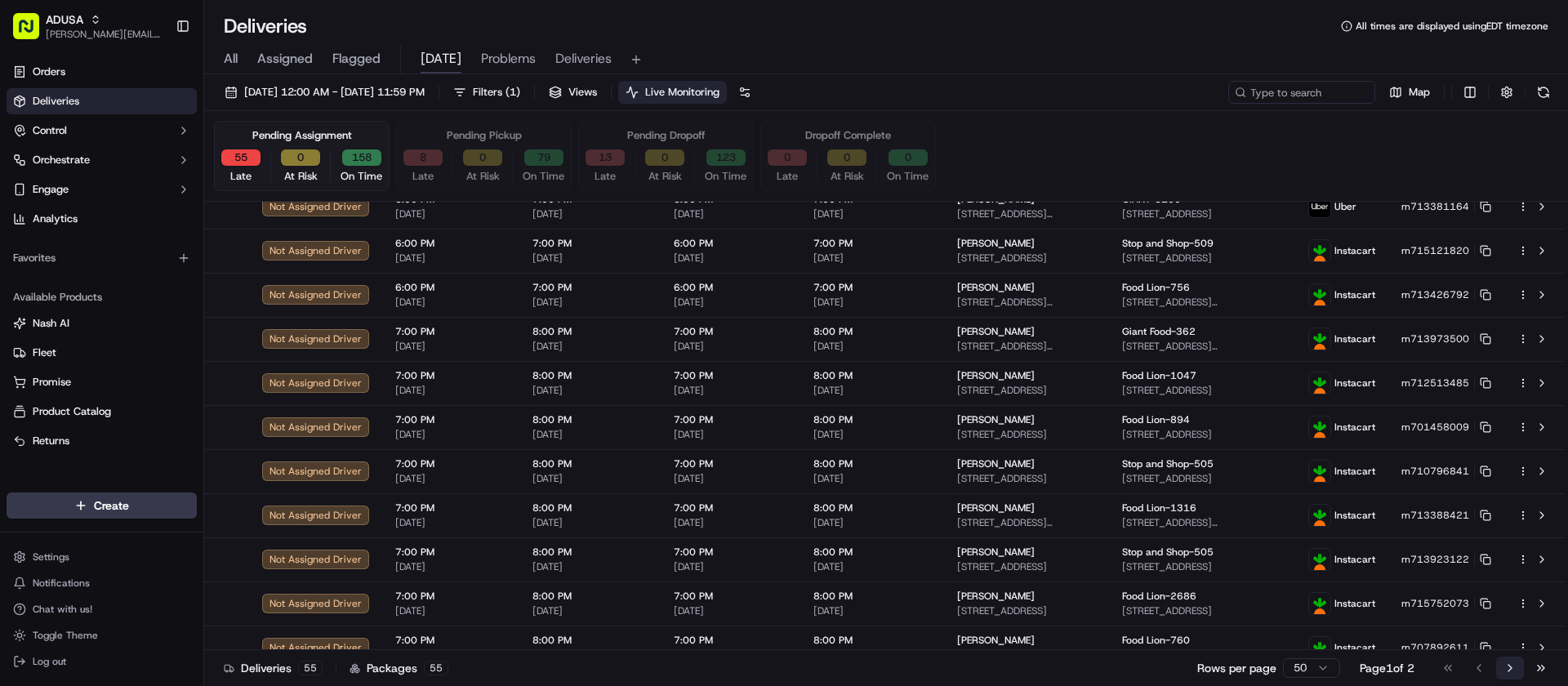
click at [1515, 667] on button "Go to next page" at bounding box center [1509, 667] width 28 height 23
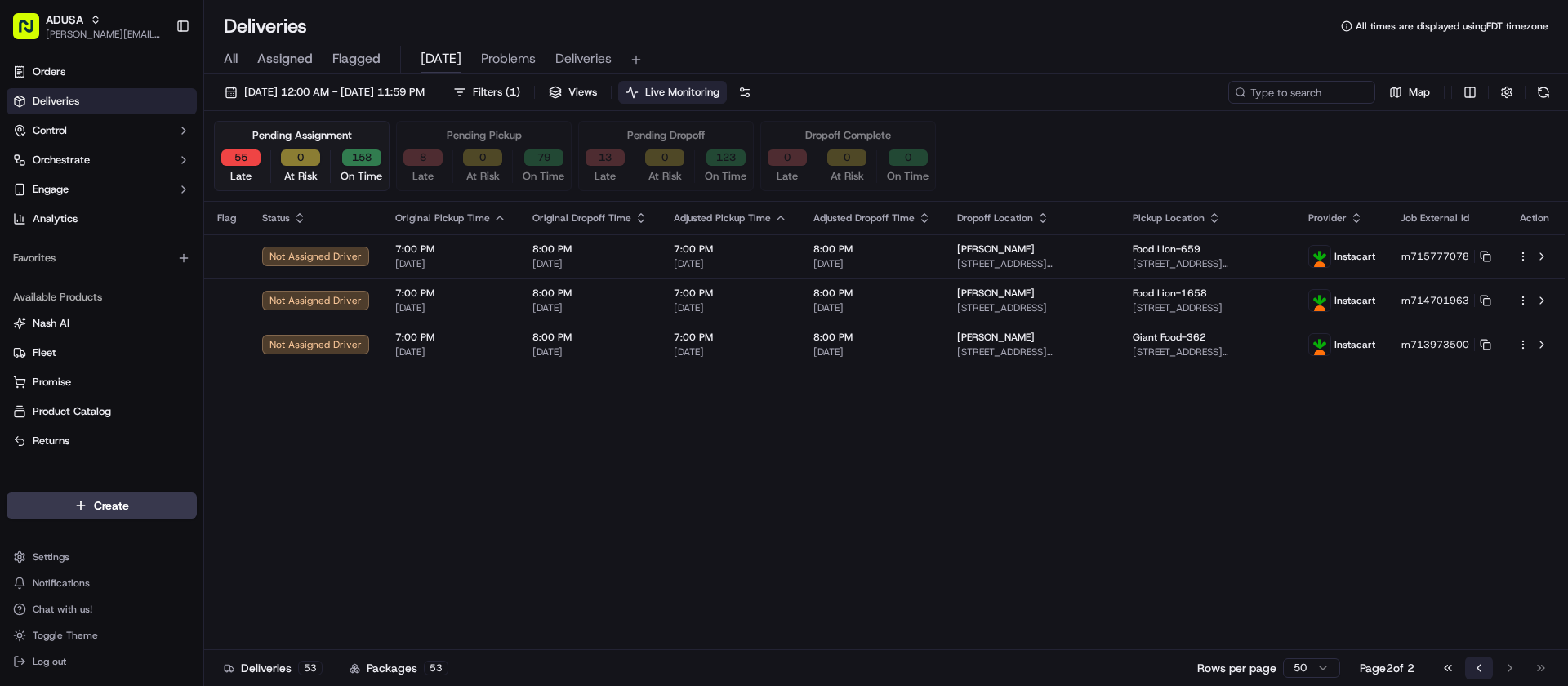
click at [1478, 667] on button "Go to previous page" at bounding box center [1478, 667] width 28 height 23
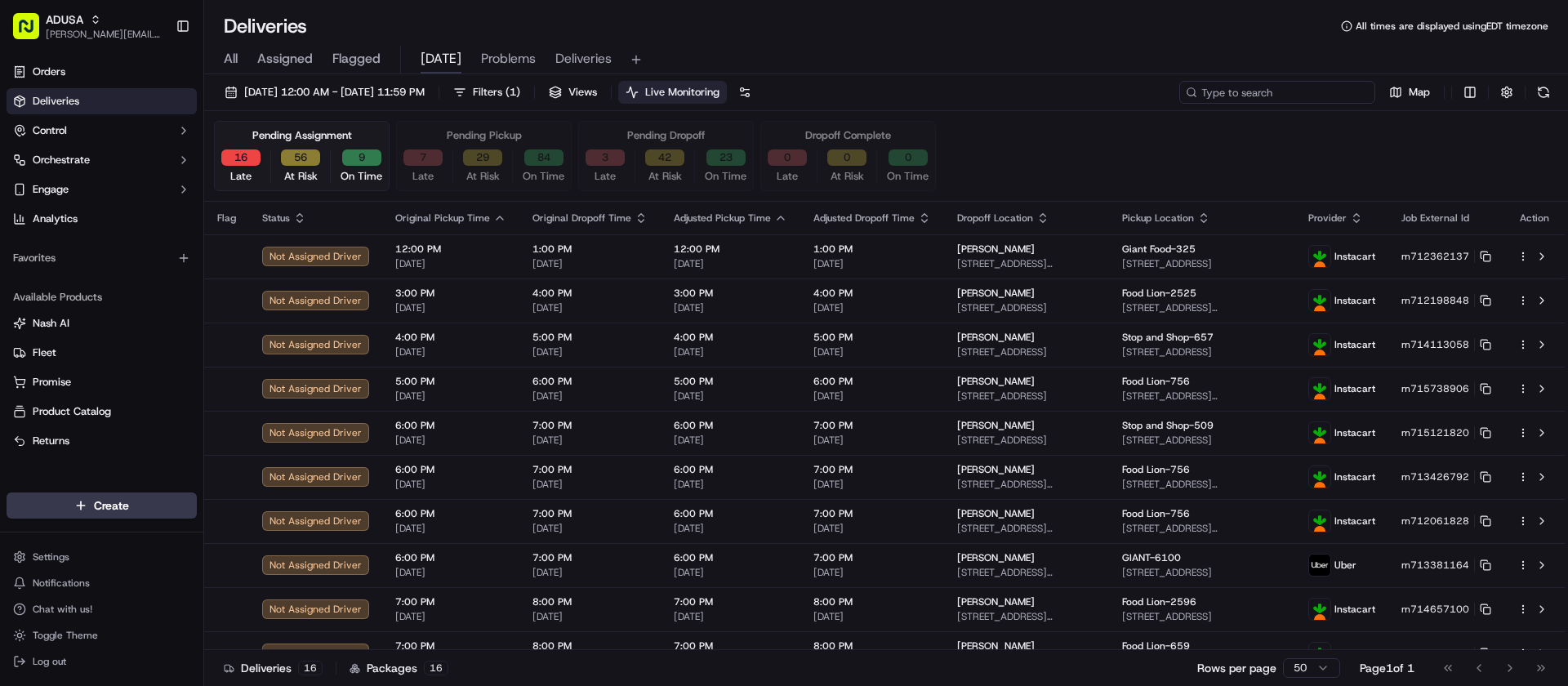
click at [1285, 89] on input at bounding box center [1277, 91] width 196 height 23
paste input "m713015557"
type input "m713015557"
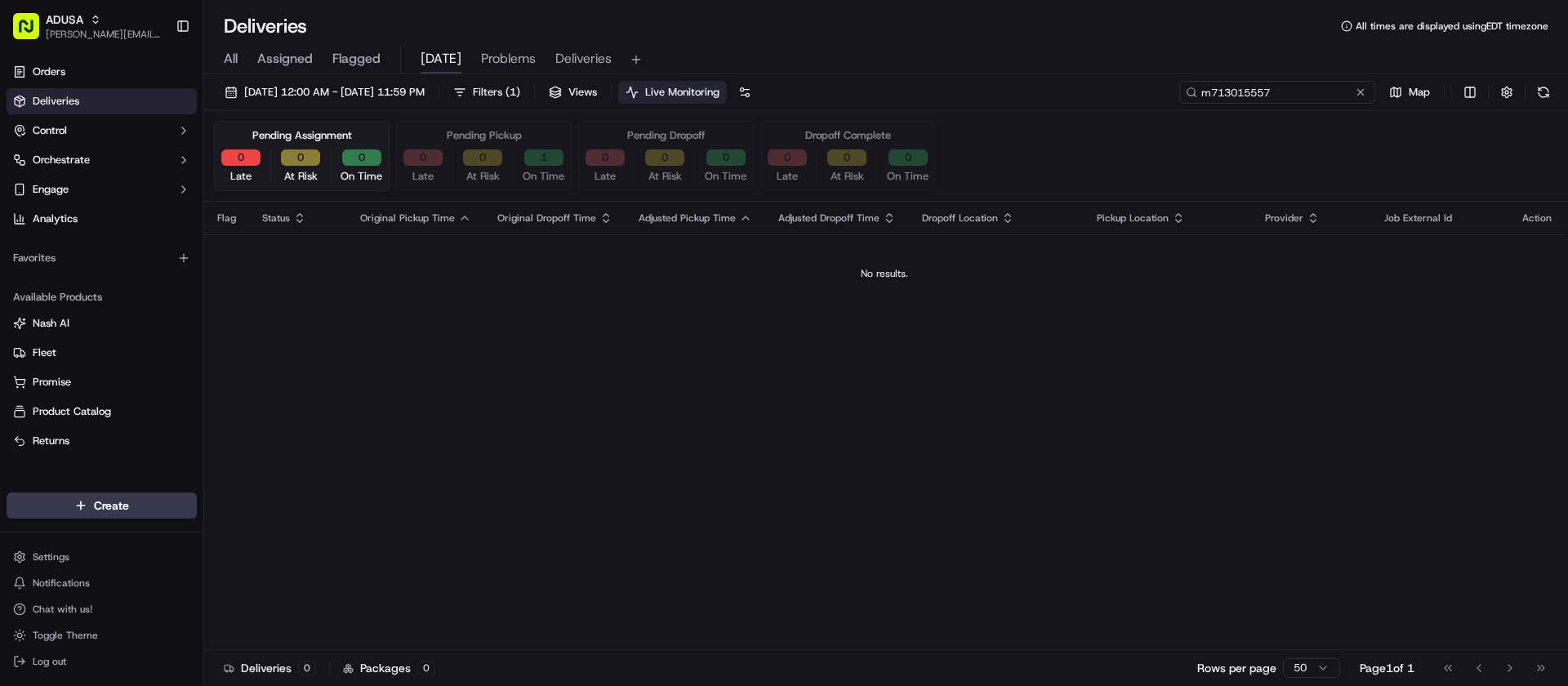
drag, startPoint x: 1310, startPoint y: 95, endPoint x: 1056, endPoint y: 89, distance: 254.1
click at [1056, 89] on div "[DATE] 12:00 AM - [DATE] 11:59 PM Filters ( 1 ) Views Live Monitoring m71301555…" at bounding box center [886, 95] width 1364 height 30
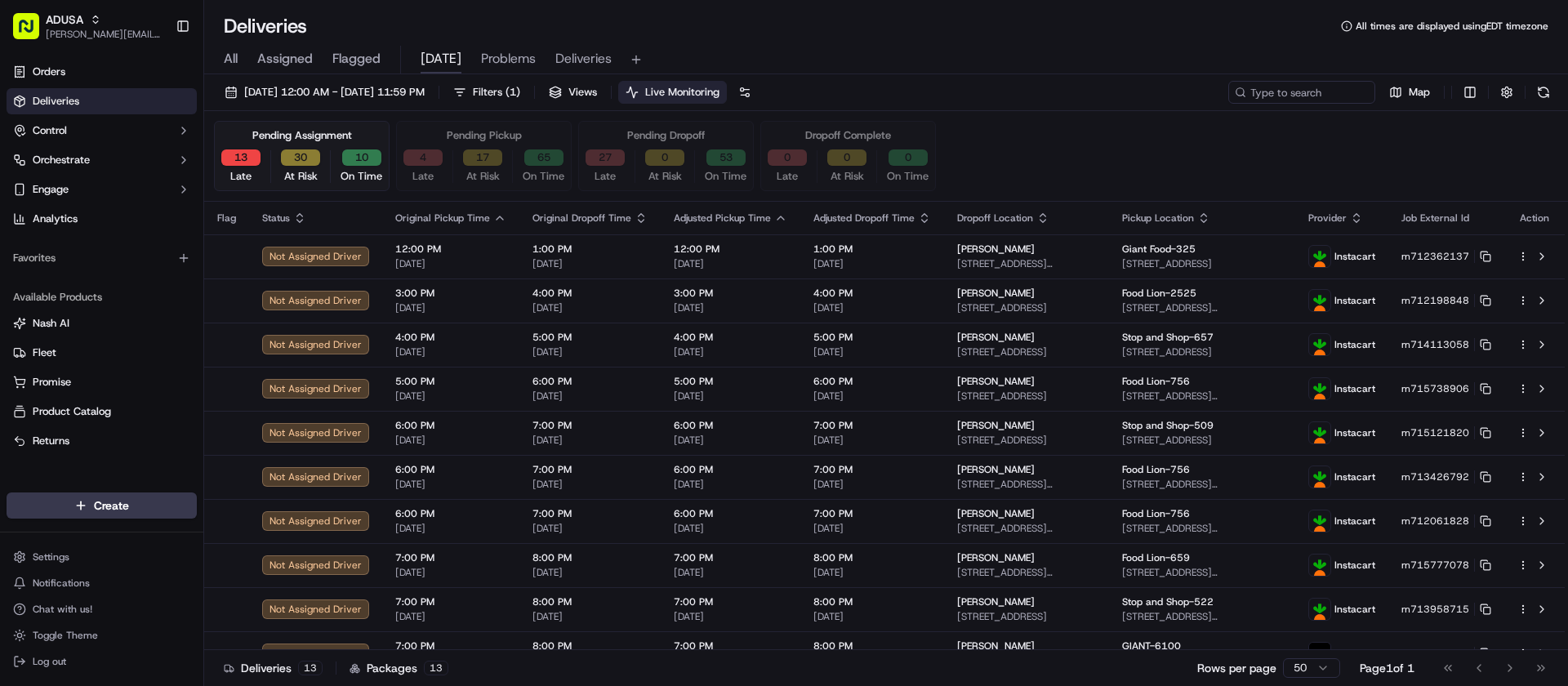
click at [851, 38] on div "Deliveries All times are displayed using EDT timezone" at bounding box center [886, 25] width 1364 height 26
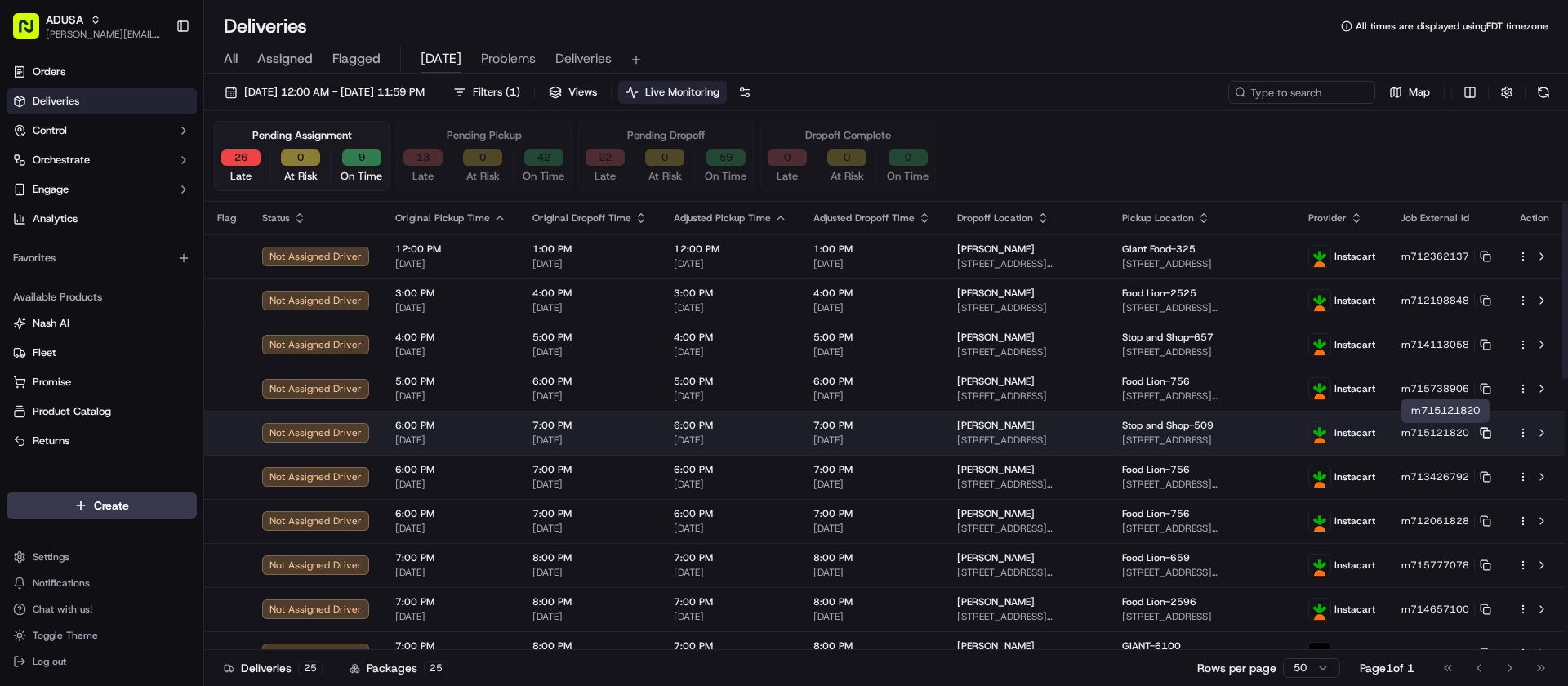
click at [1487, 433] on icon at bounding box center [1485, 432] width 12 height 12
click at [1541, 431] on button at bounding box center [1542, 433] width 20 height 20
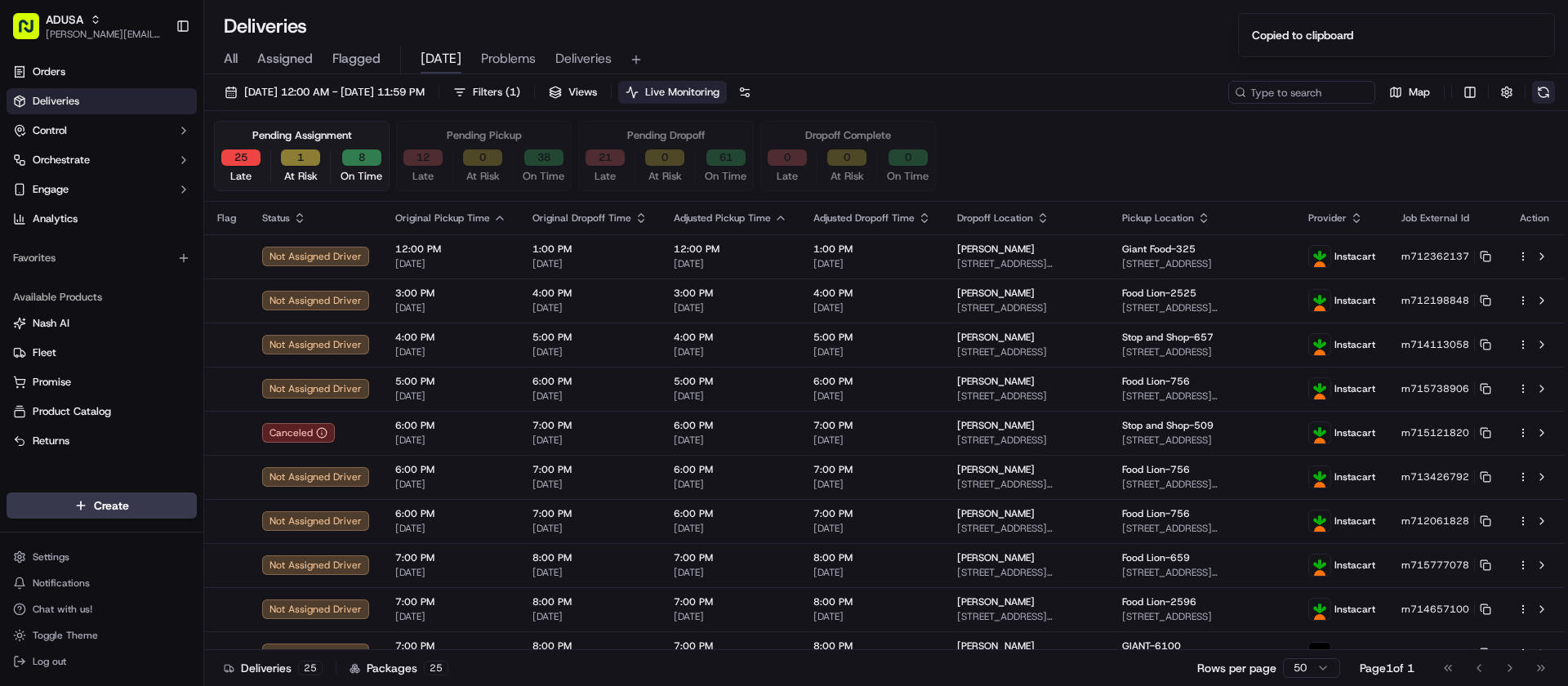
click at [1544, 91] on button at bounding box center [1543, 91] width 23 height 23
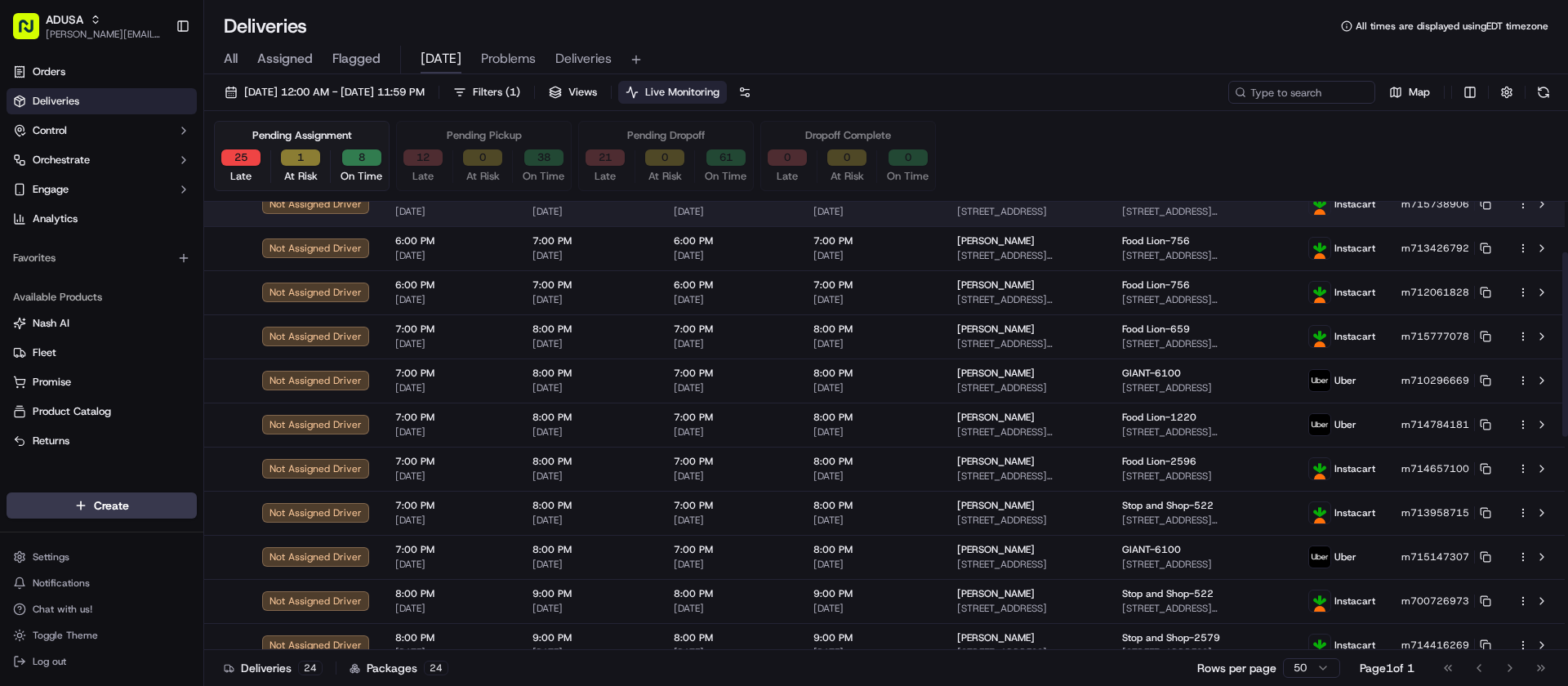
scroll to position [245, 0]
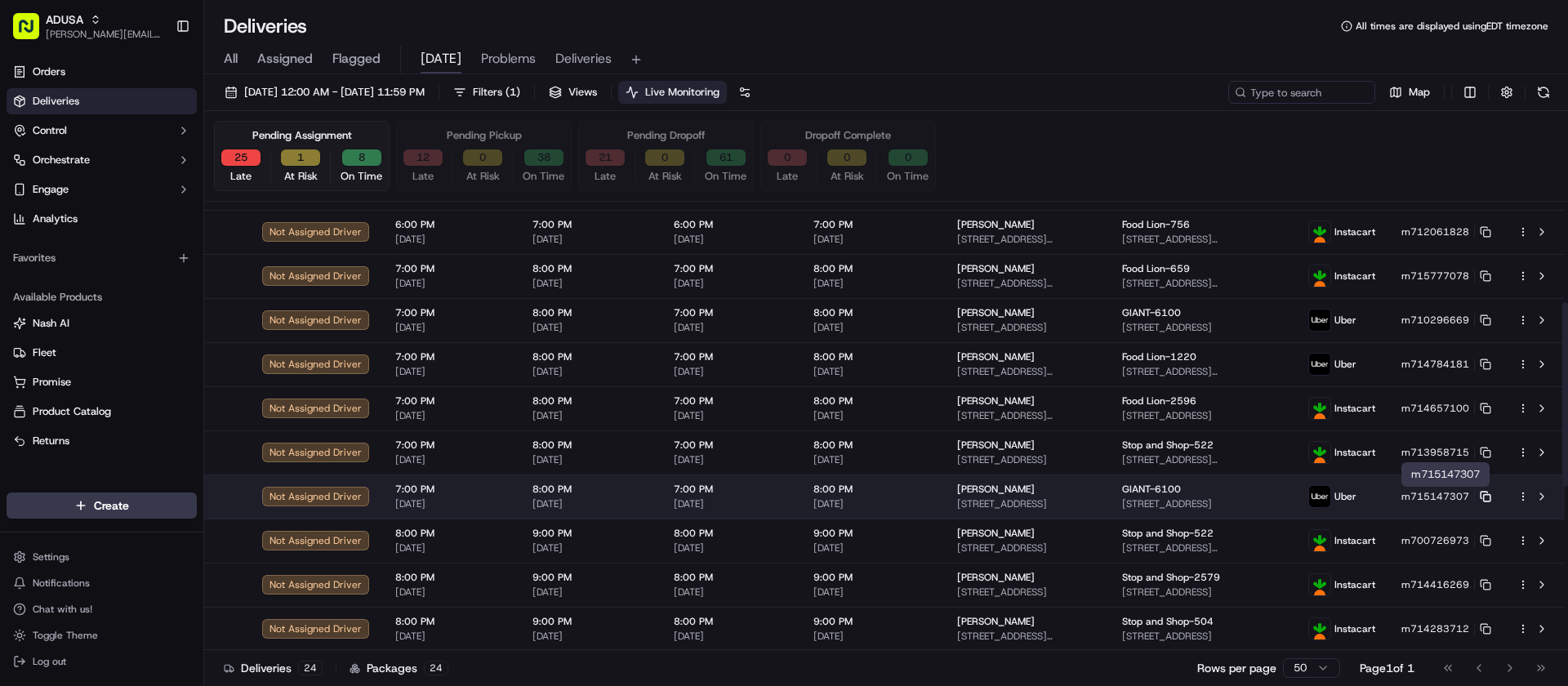
click at [1487, 497] on icon at bounding box center [1485, 496] width 12 height 12
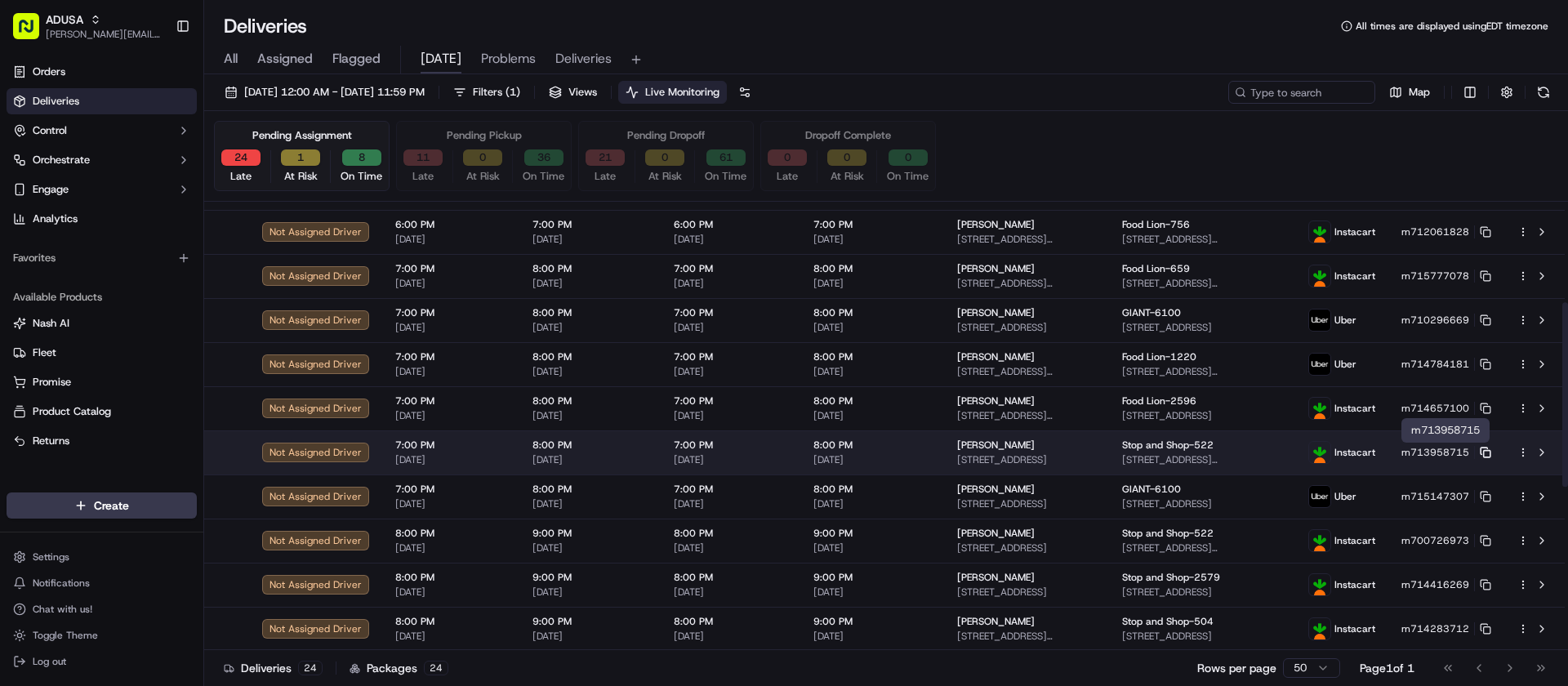
click at [1482, 452] on icon at bounding box center [1485, 452] width 12 height 12
click at [1543, 447] on button at bounding box center [1542, 452] width 20 height 20
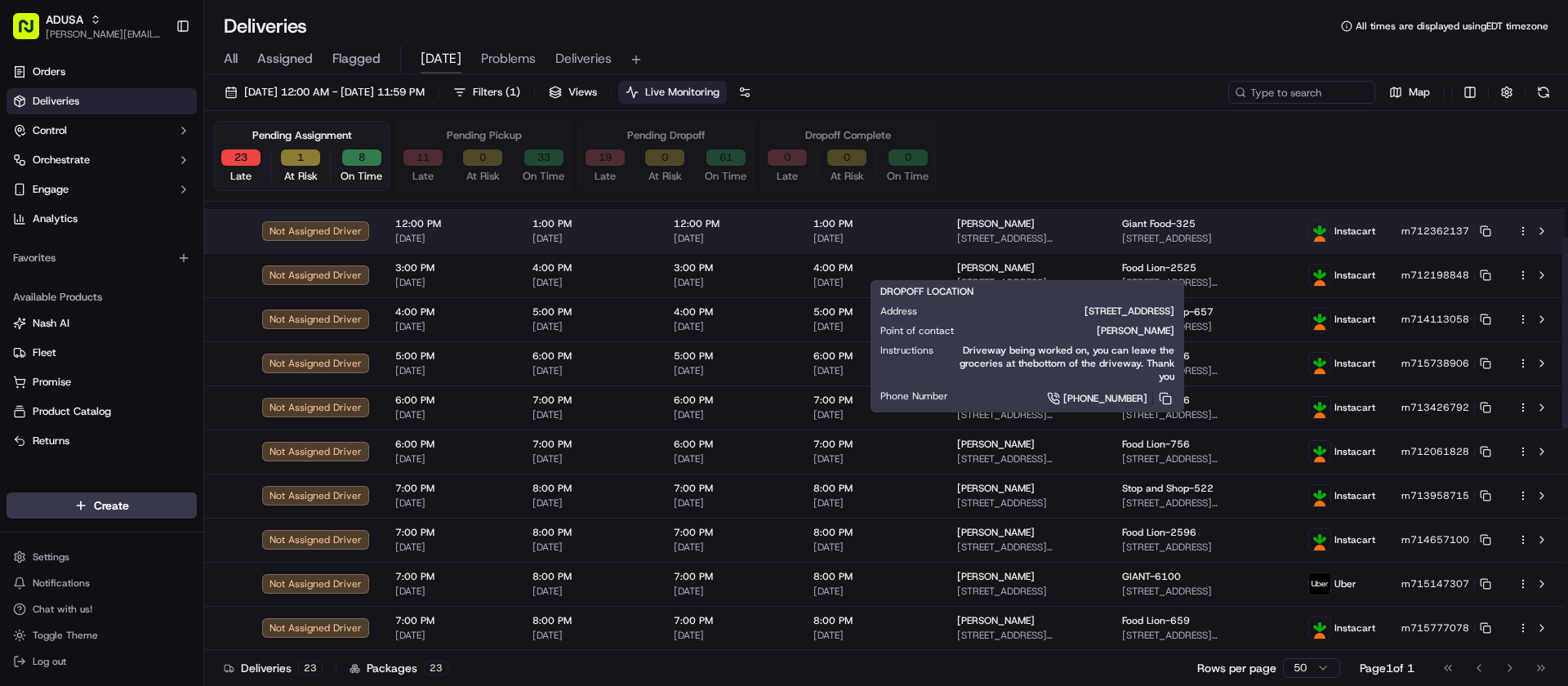
scroll to position [0, 0]
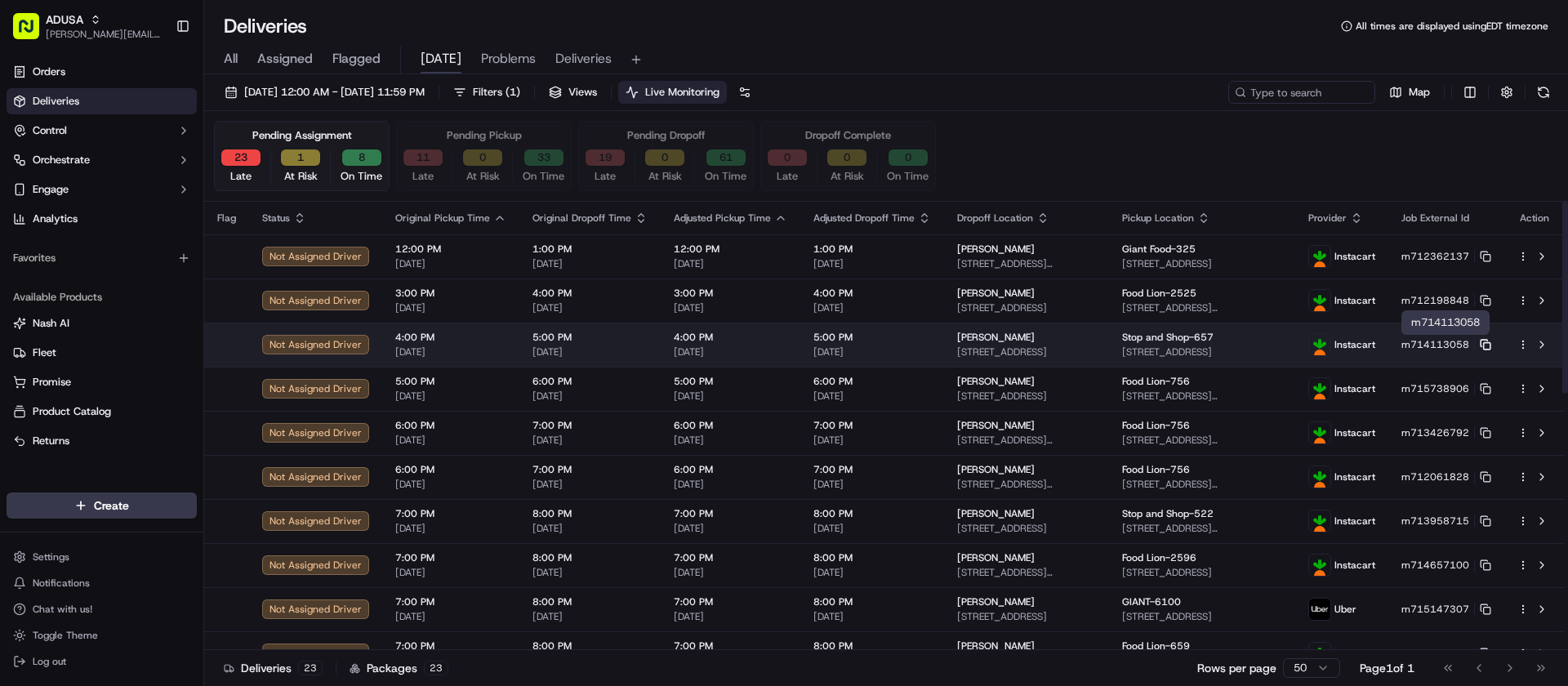
click at [1489, 347] on icon at bounding box center [1485, 344] width 12 height 12
click at [1542, 344] on button at bounding box center [1542, 344] width 20 height 20
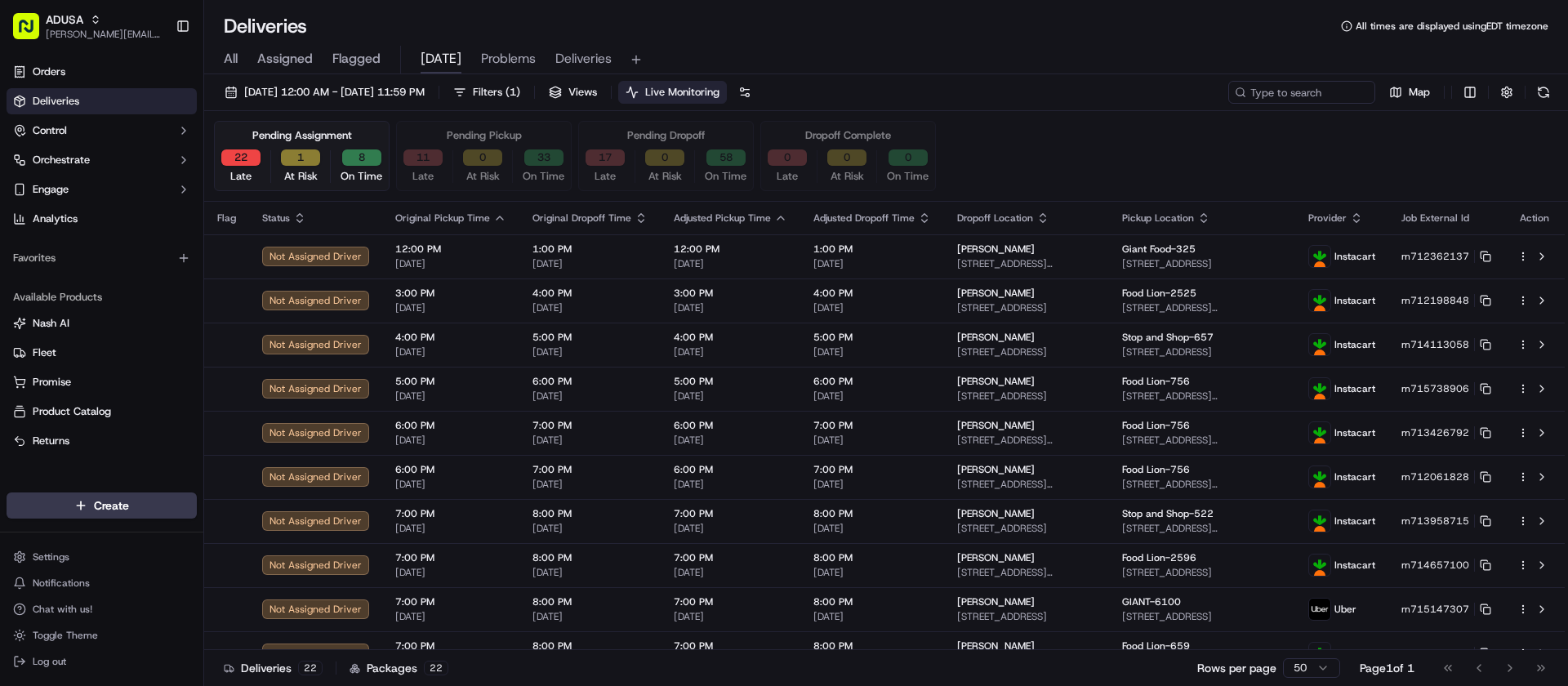
click at [1544, 93] on button at bounding box center [1543, 91] width 23 height 23
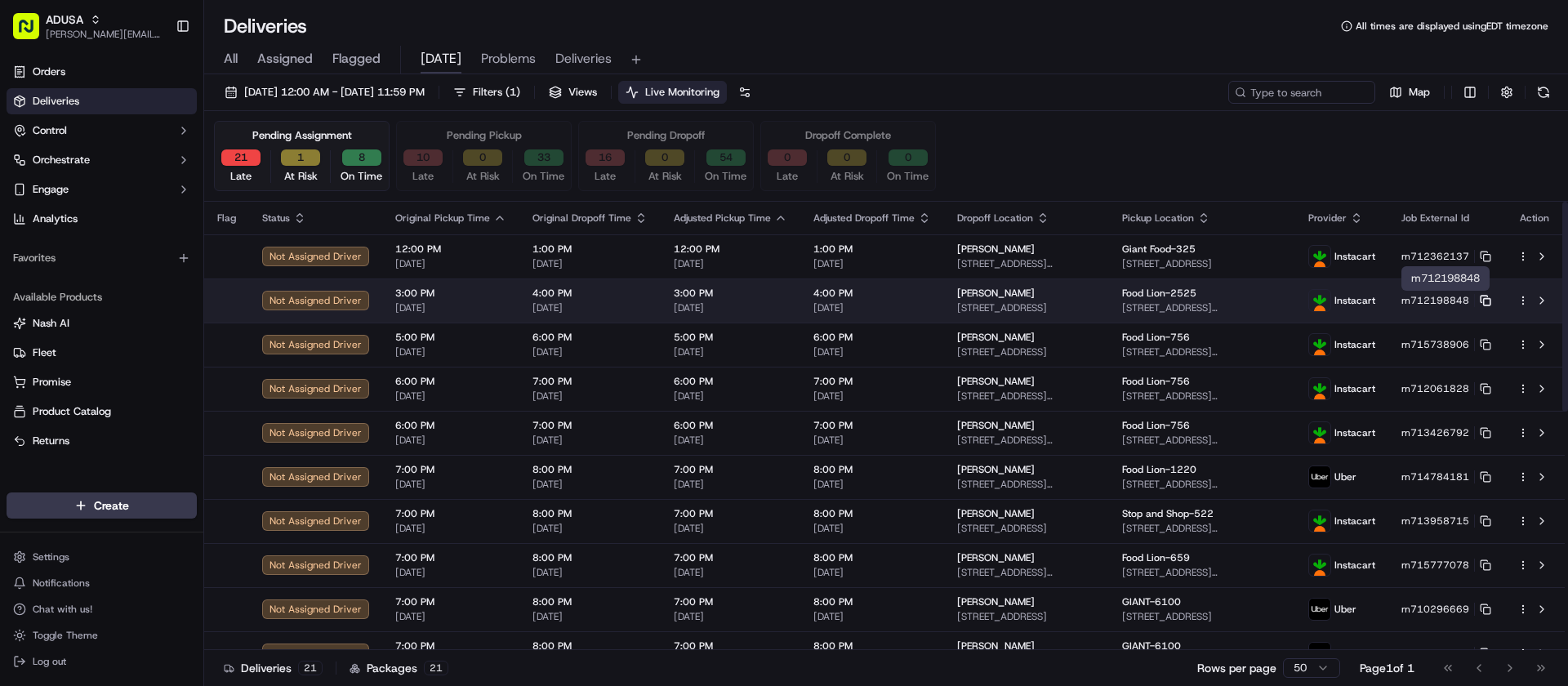
click at [1481, 298] on icon at bounding box center [1485, 300] width 12 height 12
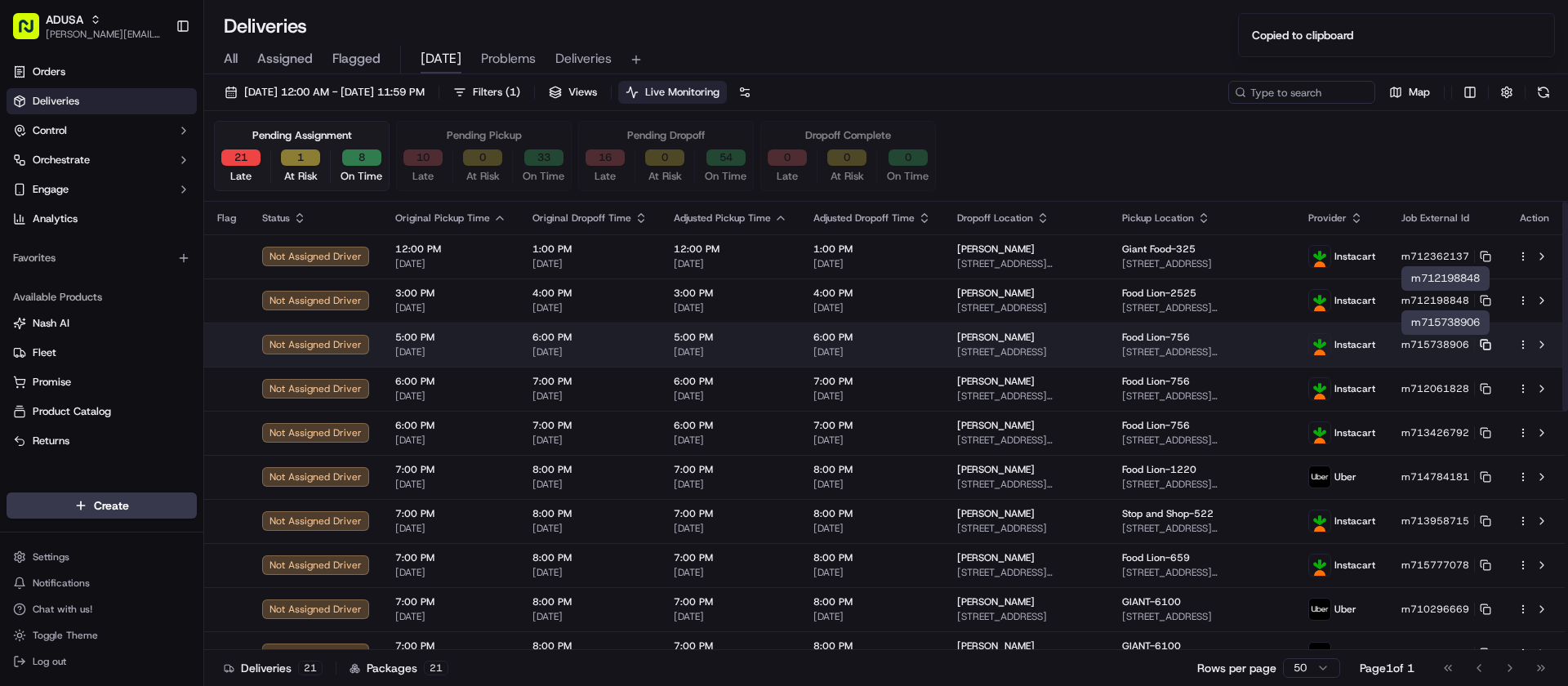
click at [1483, 342] on icon at bounding box center [1485, 344] width 12 height 12
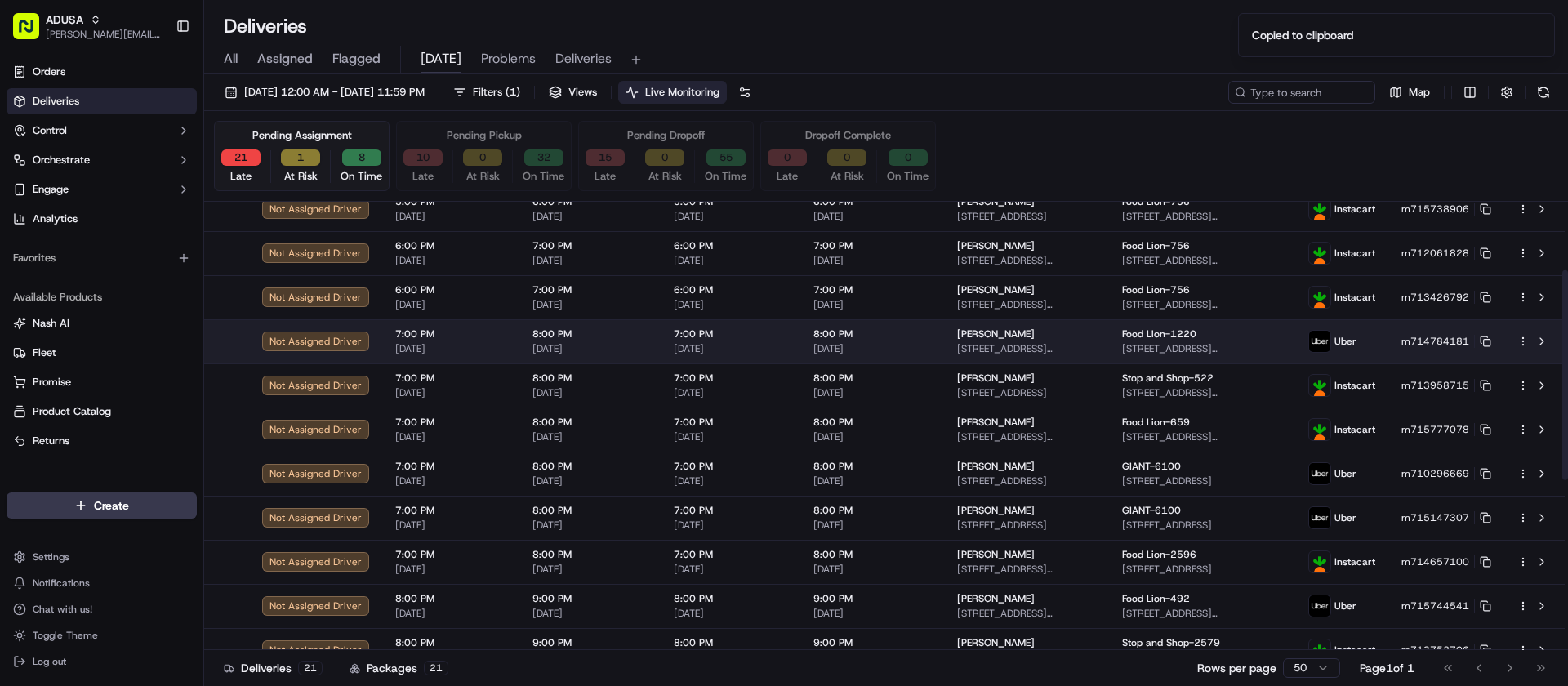
scroll to position [164, 0]
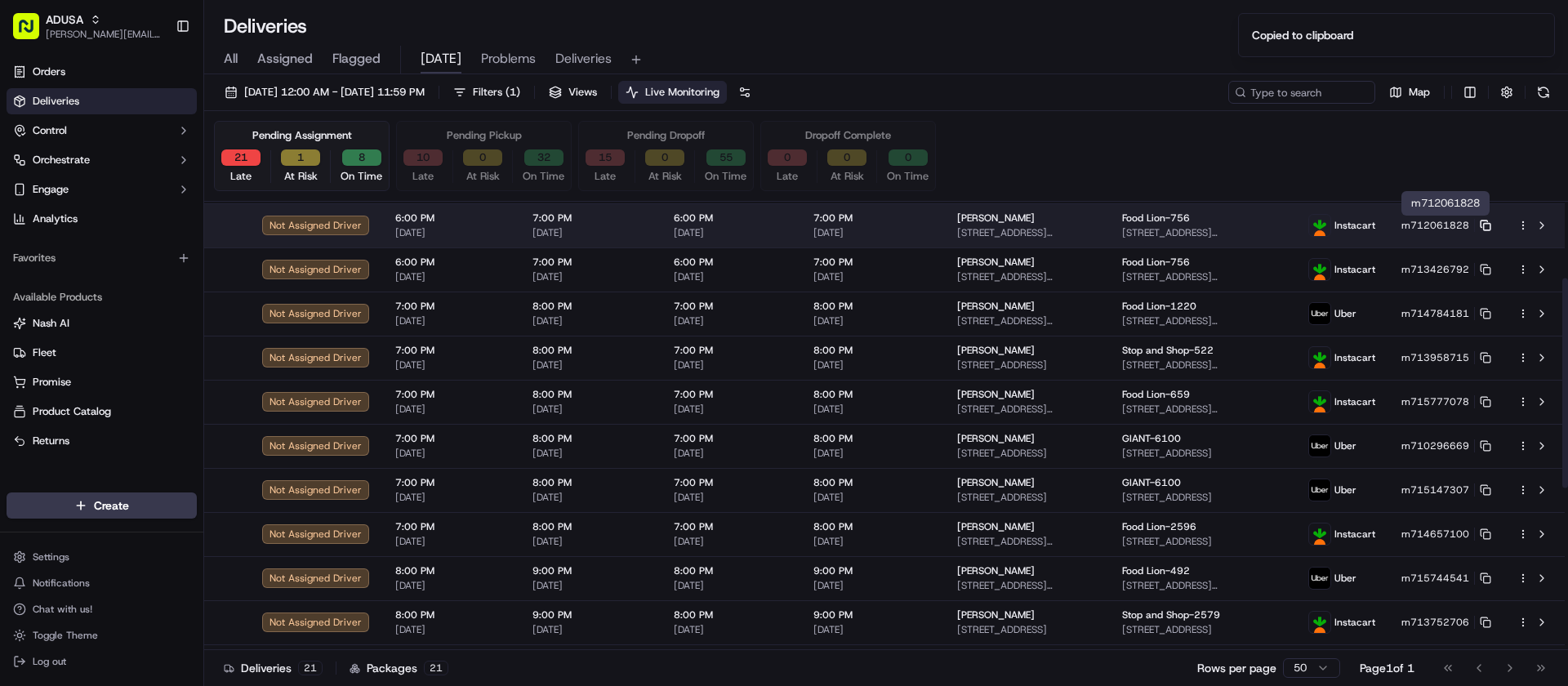
click at [1485, 223] on rect at bounding box center [1487, 226] width 6 height 6
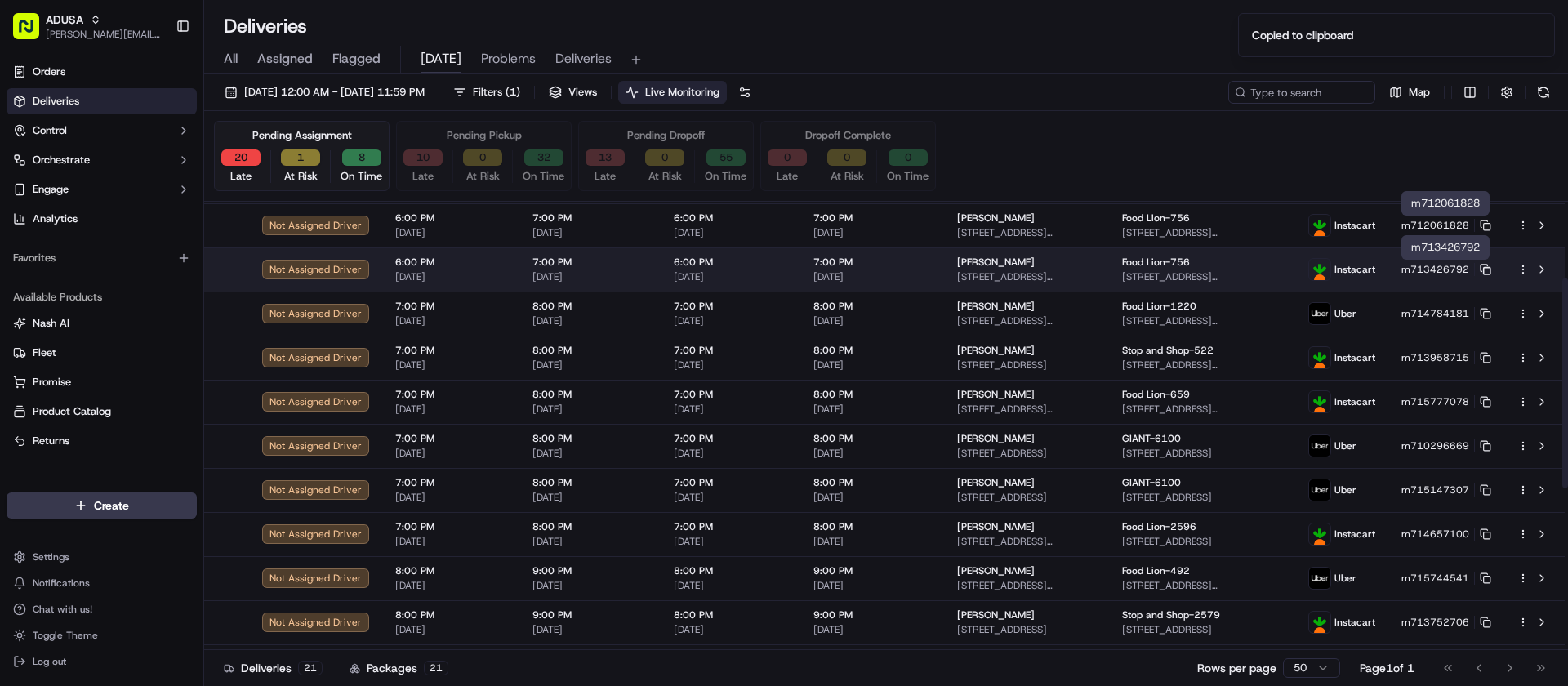
click at [1485, 268] on icon at bounding box center [1485, 269] width 12 height 12
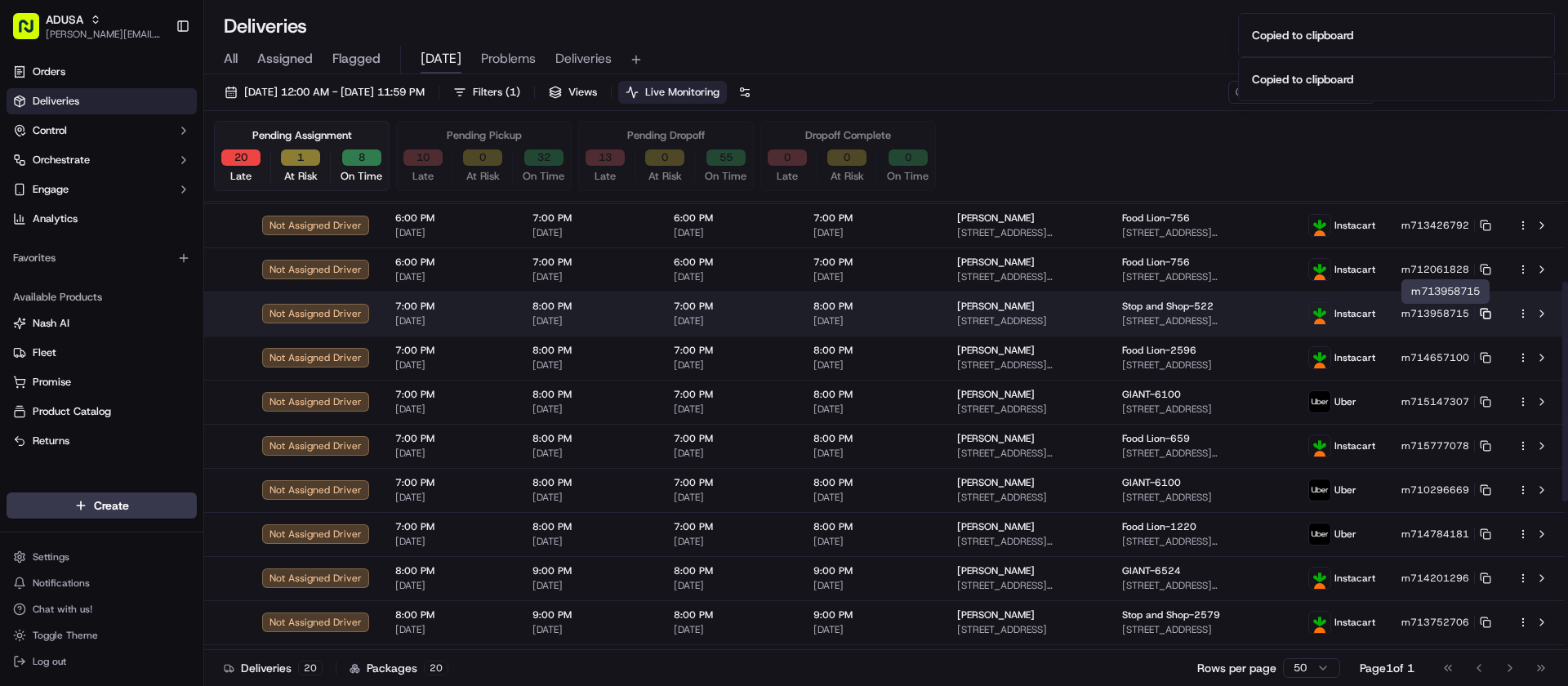
click at [1482, 310] on icon at bounding box center [1485, 313] width 12 height 12
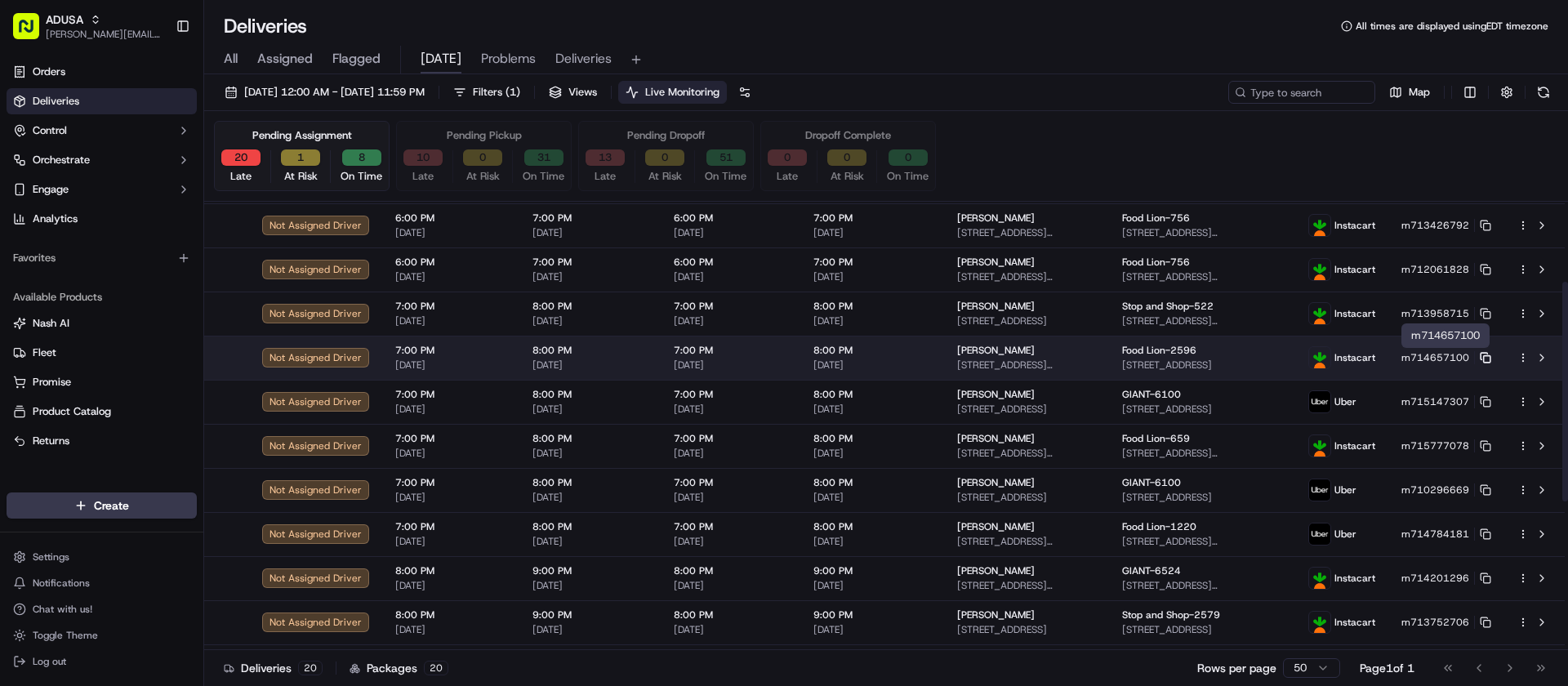
click at [1486, 358] on icon at bounding box center [1485, 357] width 12 height 12
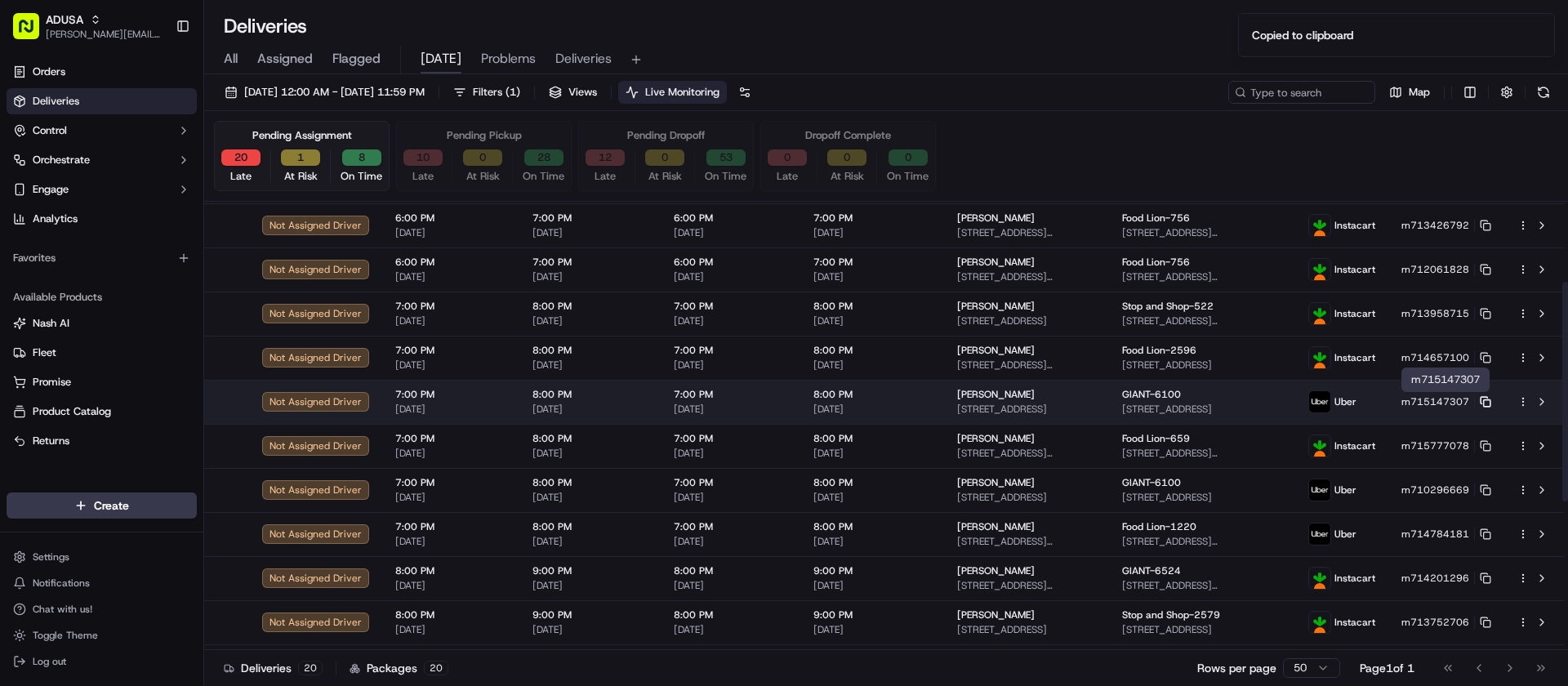
click at [1484, 401] on rect at bounding box center [1487, 402] width 6 height 6
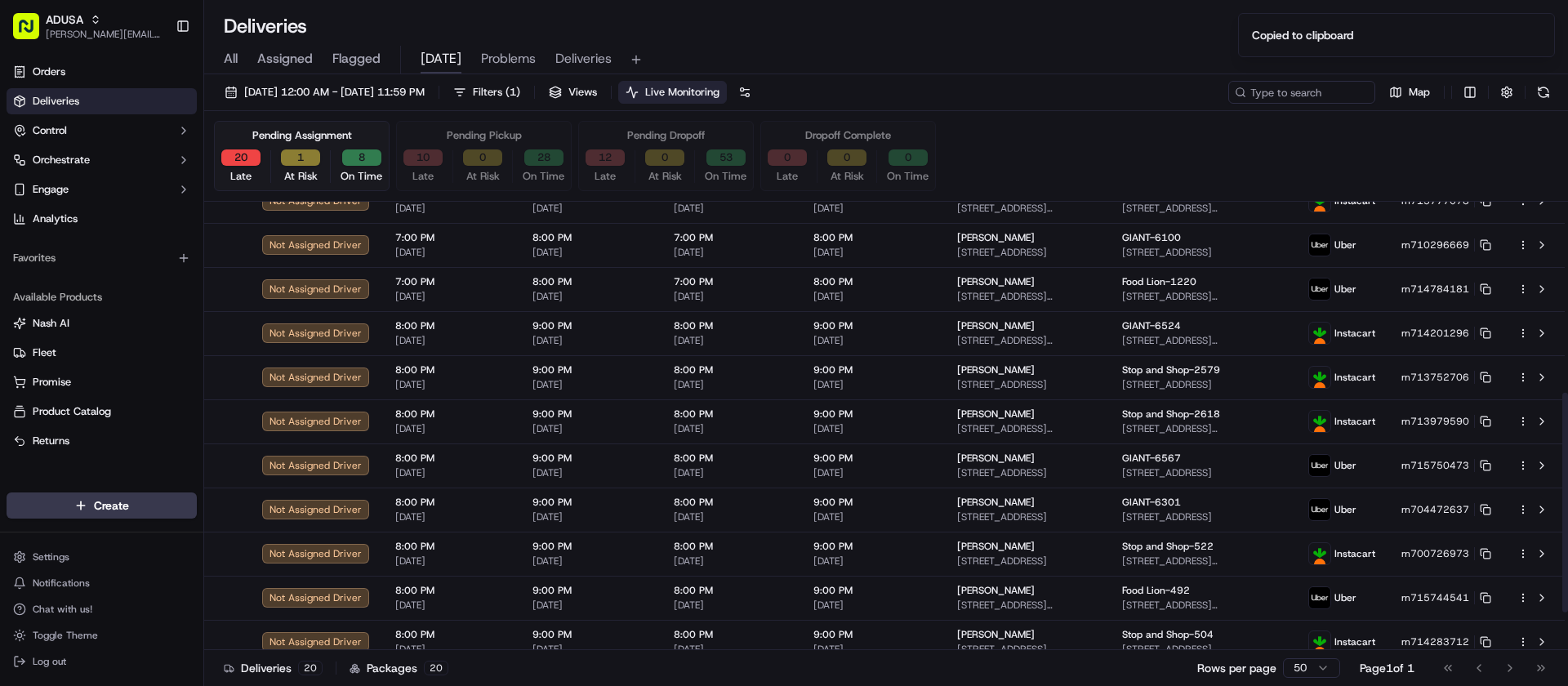
scroll to position [326, 0]
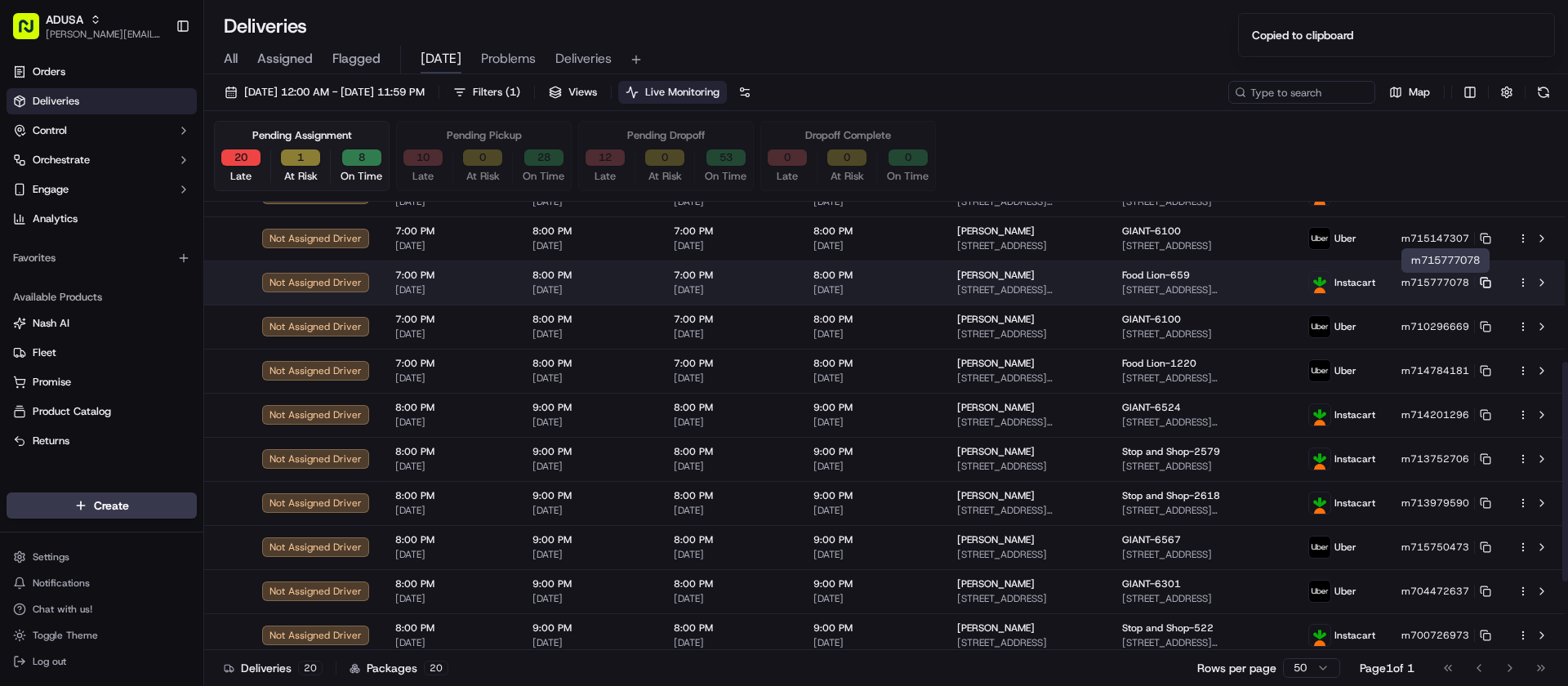
click at [1485, 282] on icon at bounding box center [1485, 282] width 12 height 12
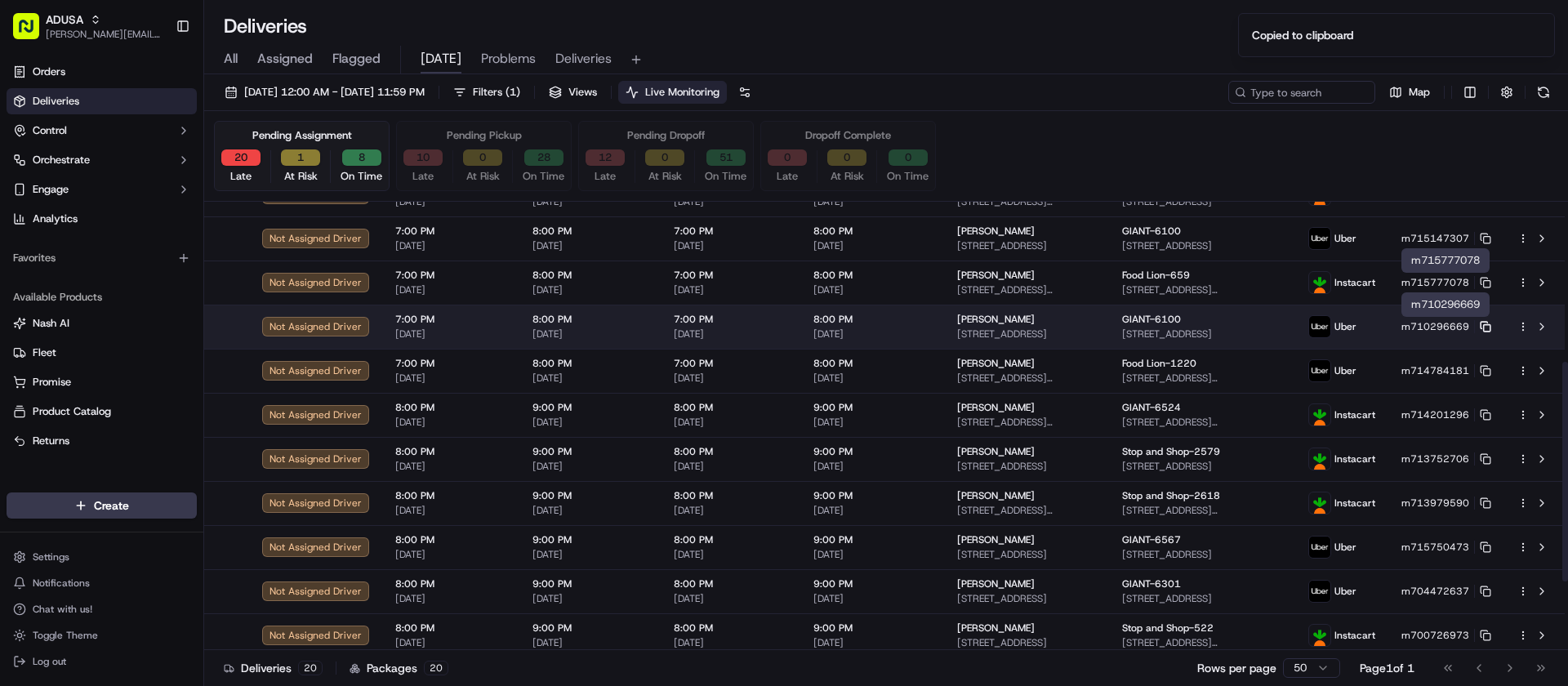
click at [1486, 326] on icon at bounding box center [1485, 326] width 12 height 12
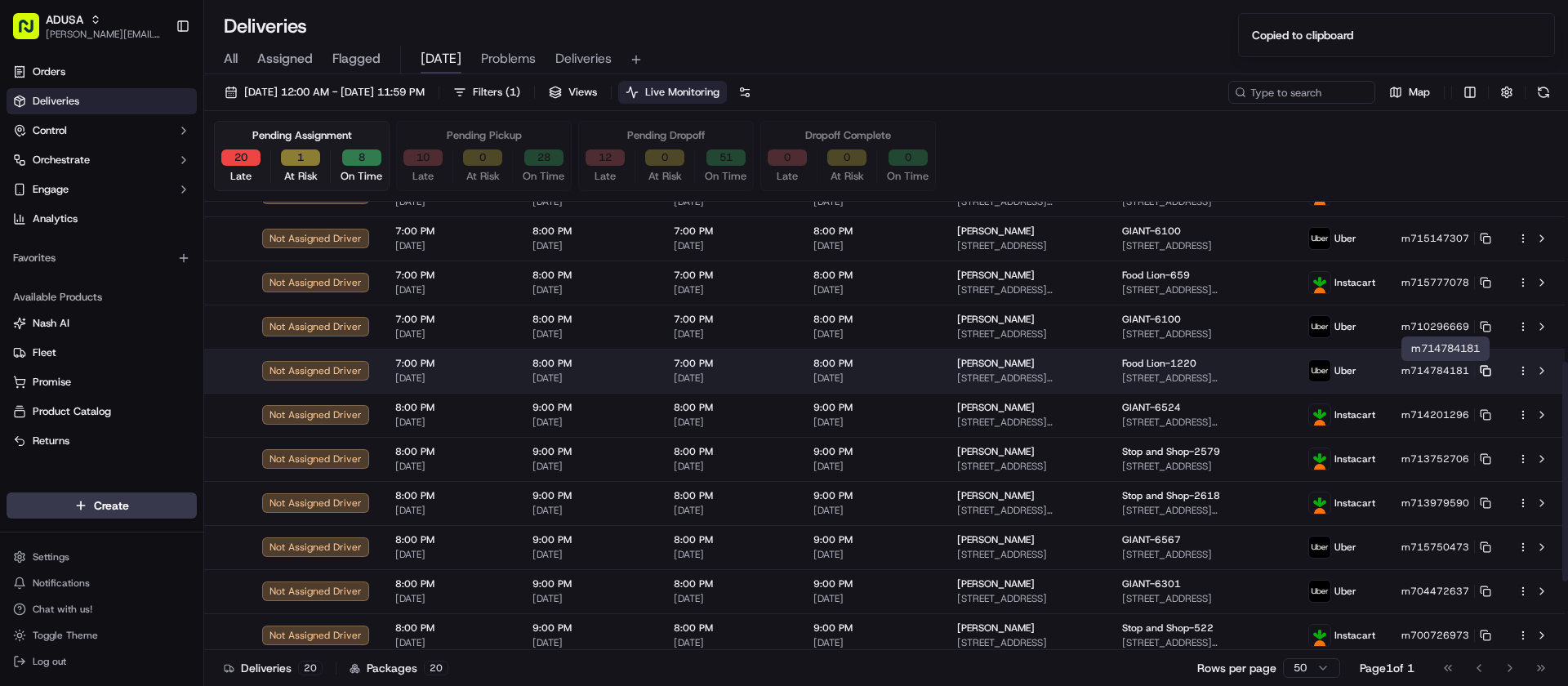
click at [1486, 370] on icon at bounding box center [1485, 371] width 12 height 12
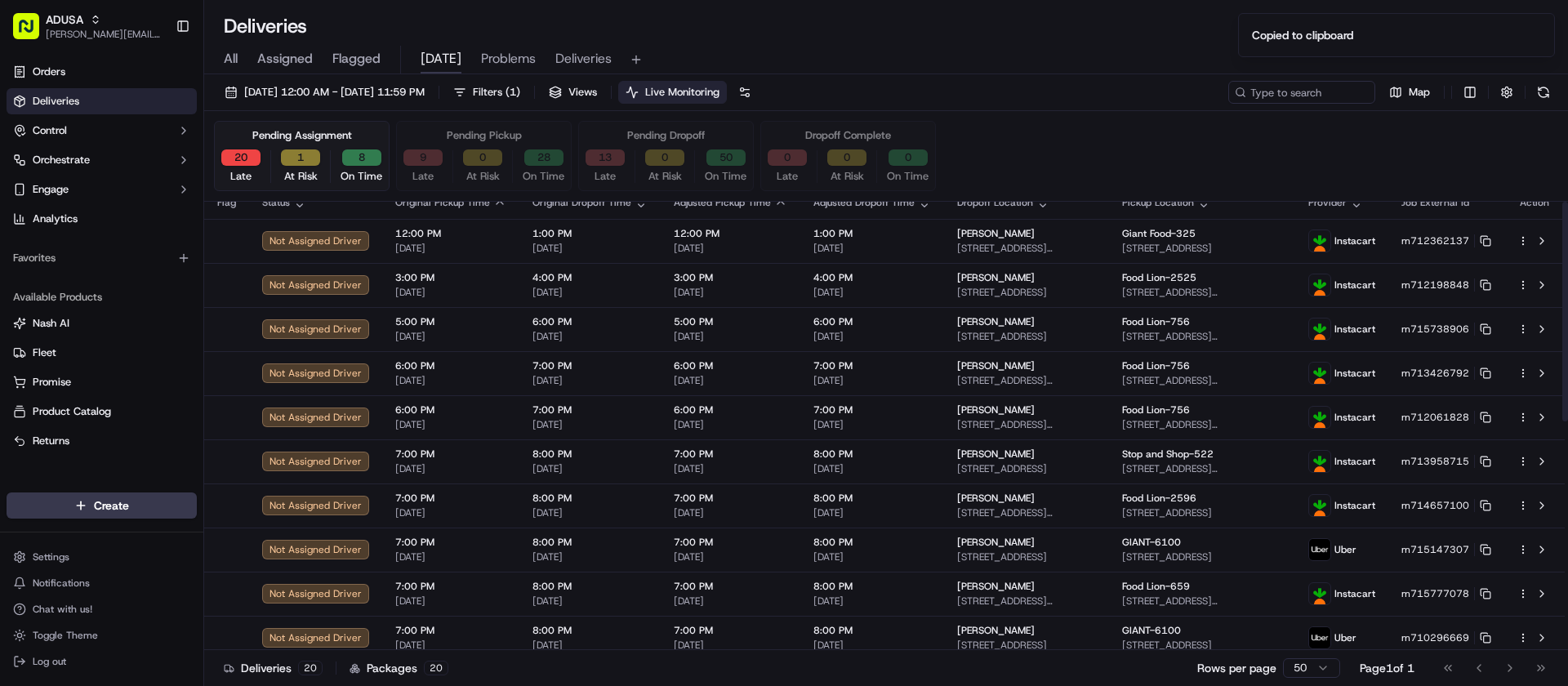
scroll to position [0, 0]
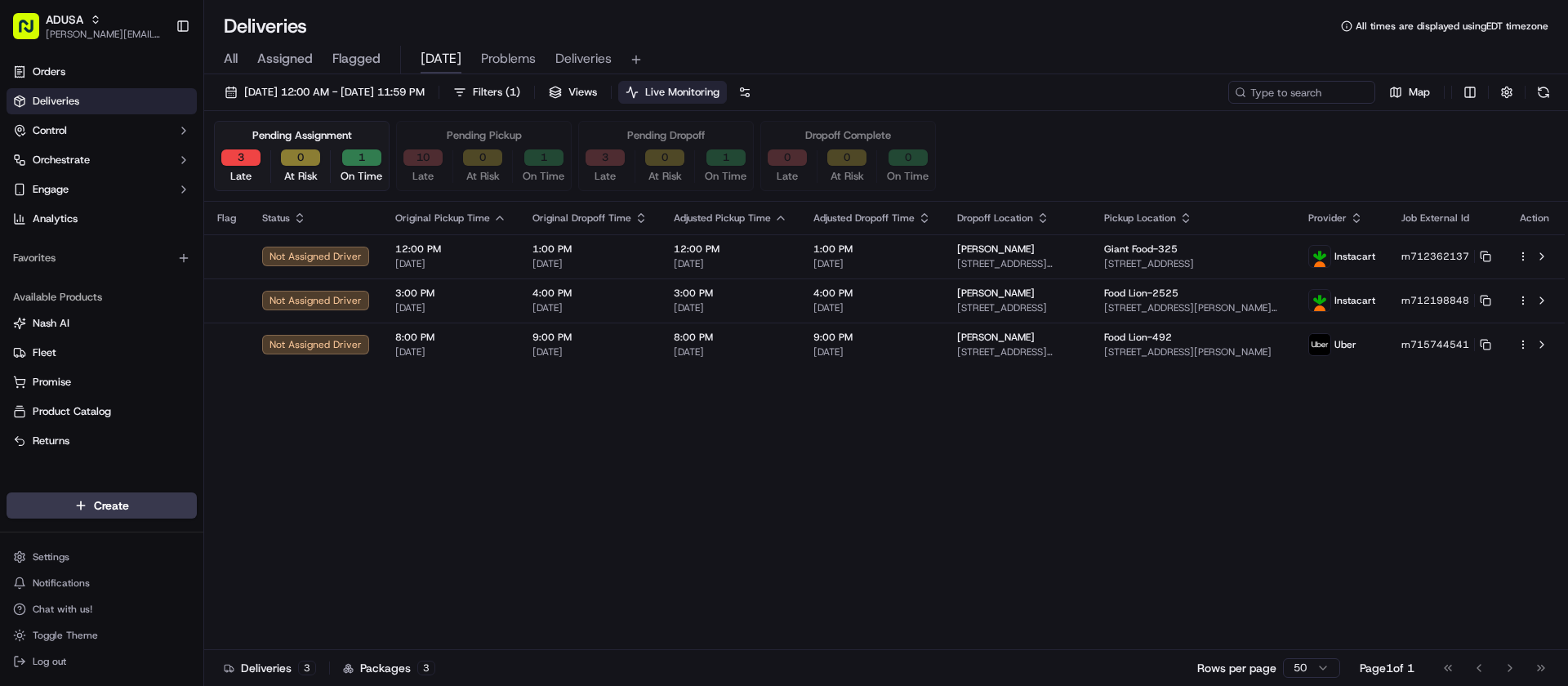
click at [433, 452] on div "Flag Status Original Pickup Time Original Dropoff Time Adjusted Pickup Time Adj…" at bounding box center [884, 426] width 1360 height 448
click at [424, 454] on div "Flag Status Original Pickup Time Original Dropoff Time Adjusted Pickup Time Adj…" at bounding box center [884, 426] width 1360 height 448
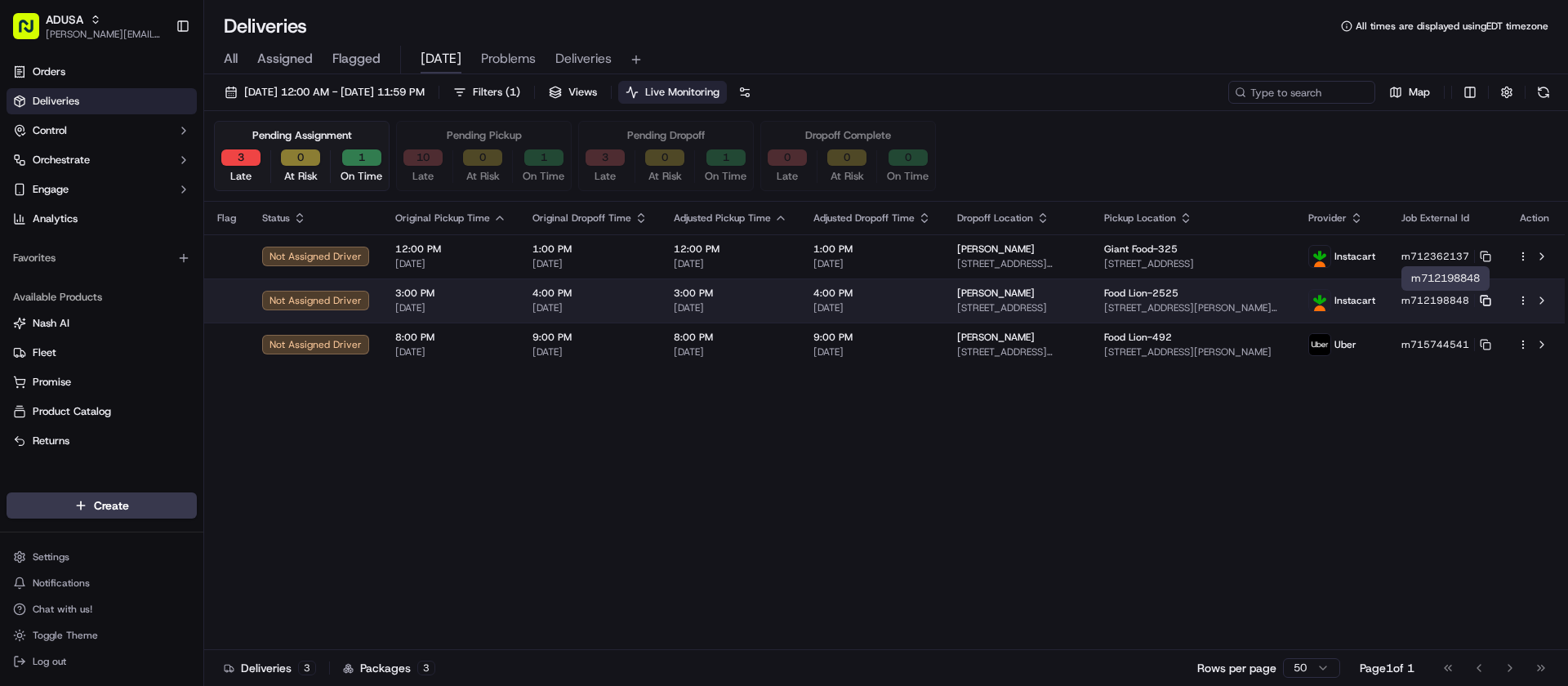
click at [1486, 300] on icon at bounding box center [1485, 300] width 12 height 12
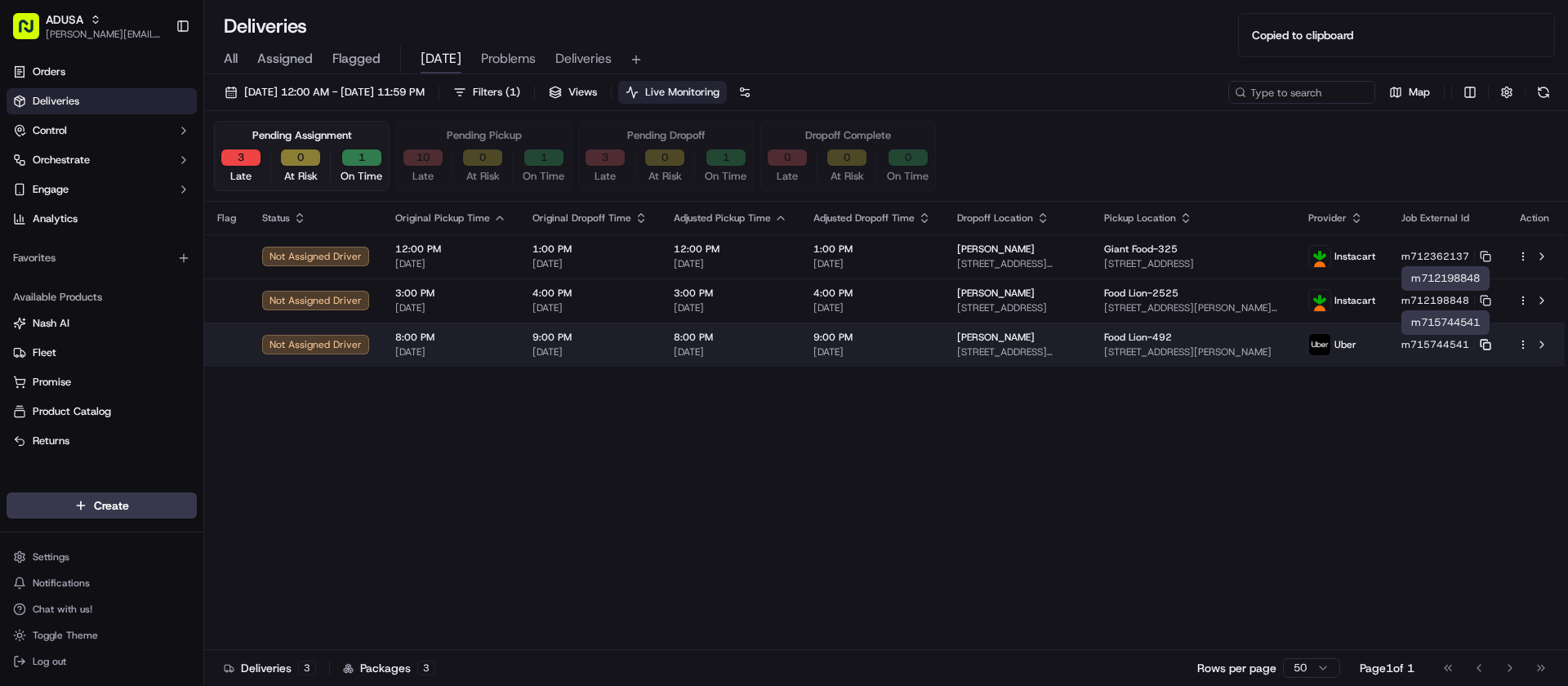
click at [1488, 347] on icon at bounding box center [1485, 344] width 12 height 12
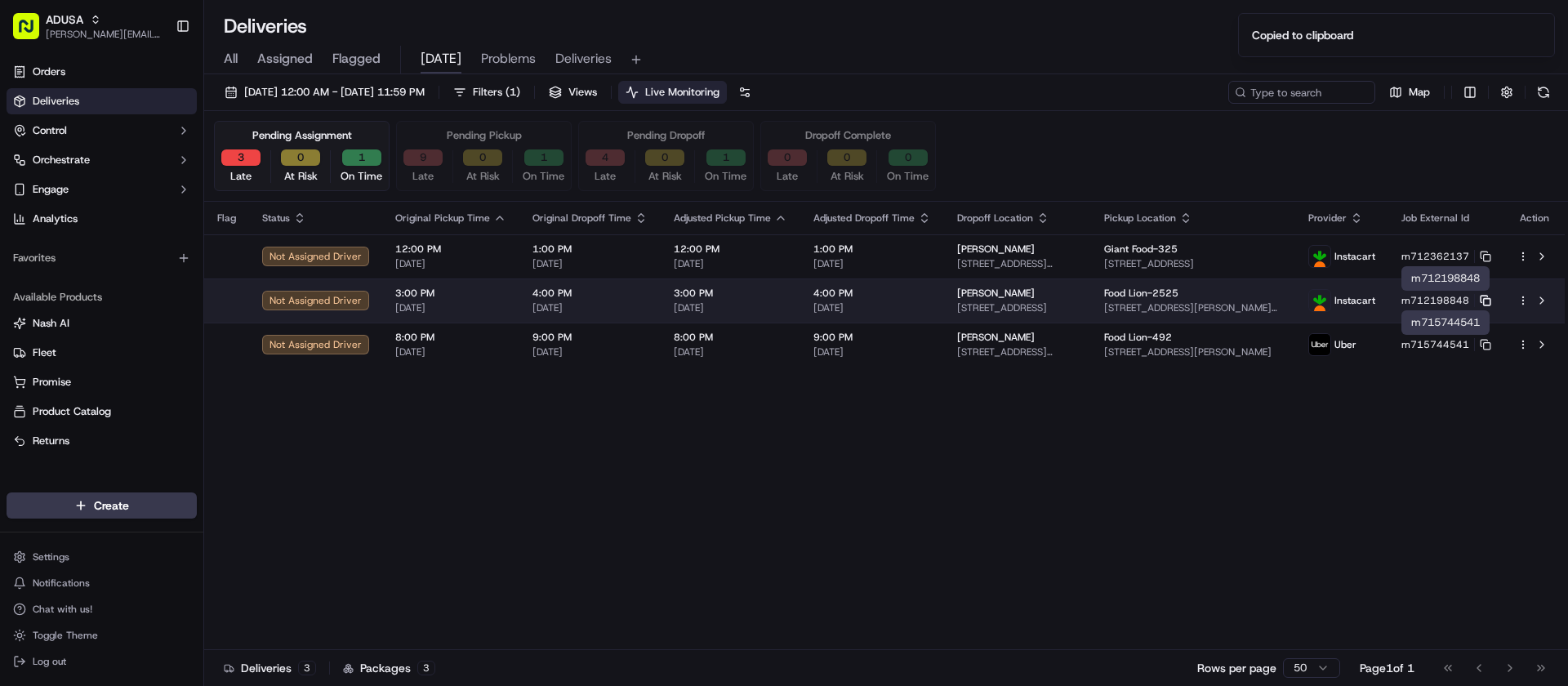
click at [1487, 298] on rect at bounding box center [1487, 301] width 6 height 6
